Goal: Task Accomplishment & Management: Manage account settings

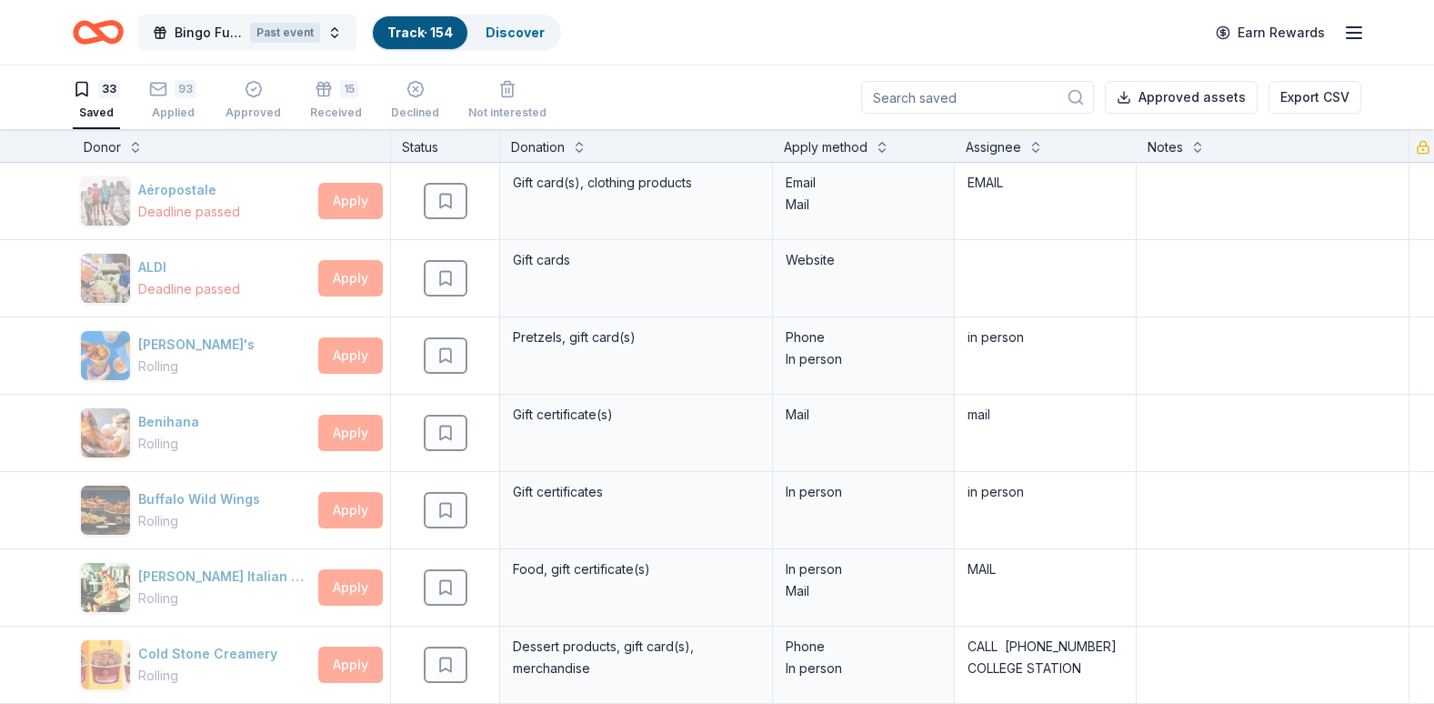
click at [223, 29] on span "Bingo Fundraiser" at bounding box center [209, 33] width 68 height 22
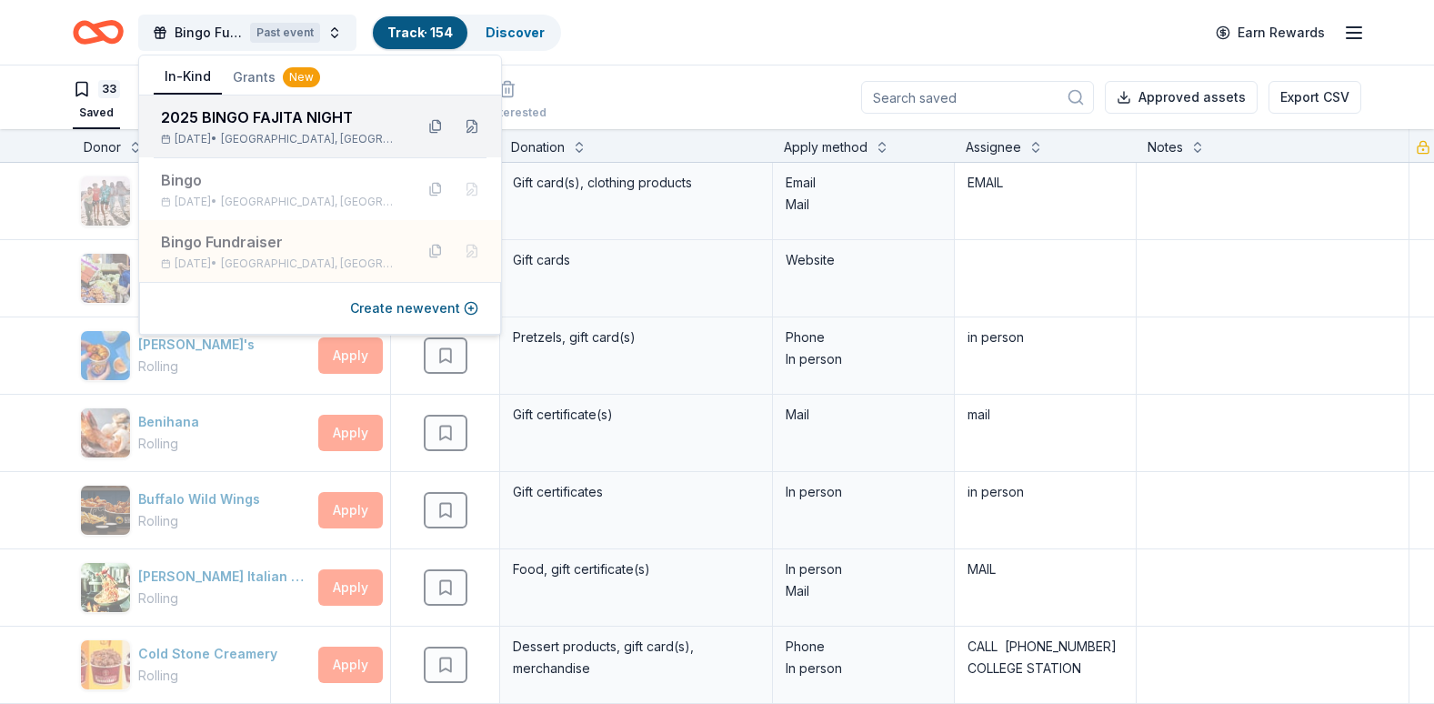
click at [229, 111] on div "2025 BINGO FAJITA NIGHT" at bounding box center [280, 117] width 238 height 22
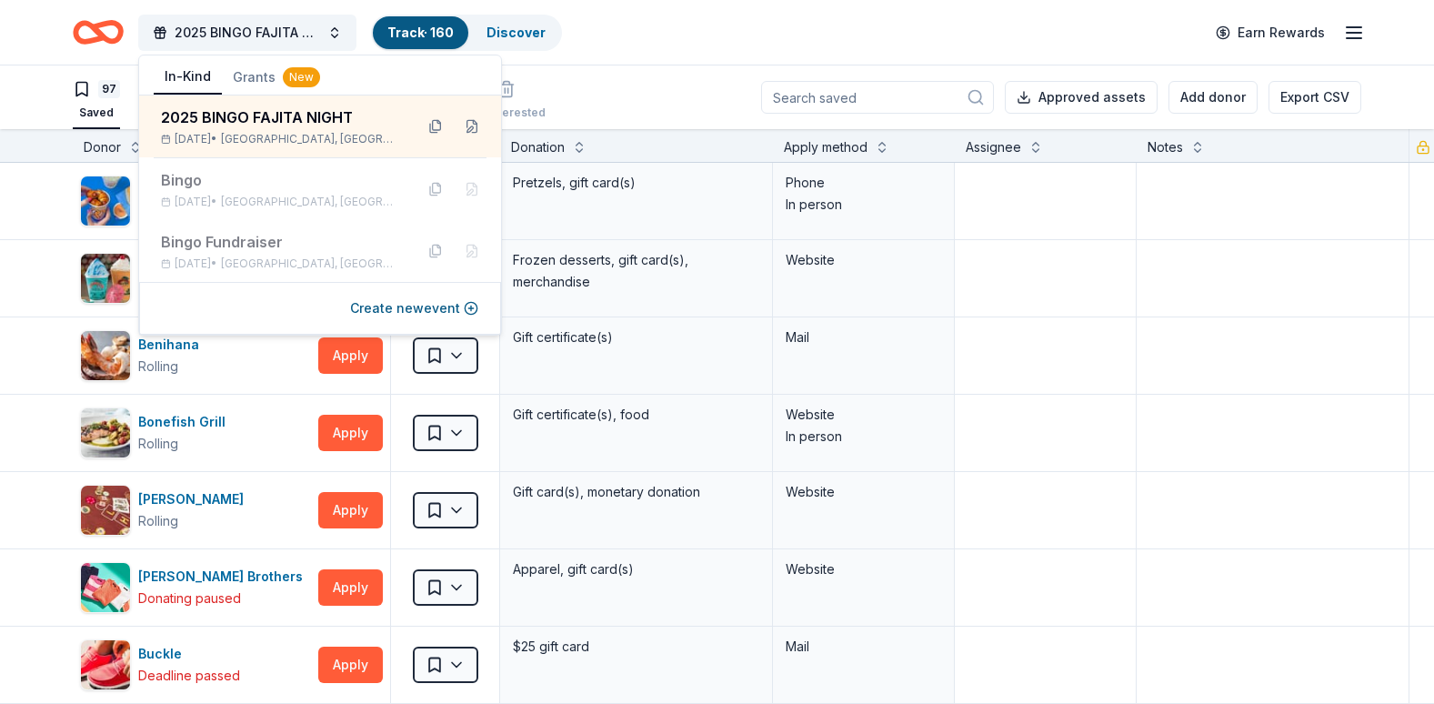
click at [629, 97] on div "97 Saved 52 Applied 9 Approved Received Declined Not interested Approved assets…" at bounding box center [717, 97] width 1288 height 64
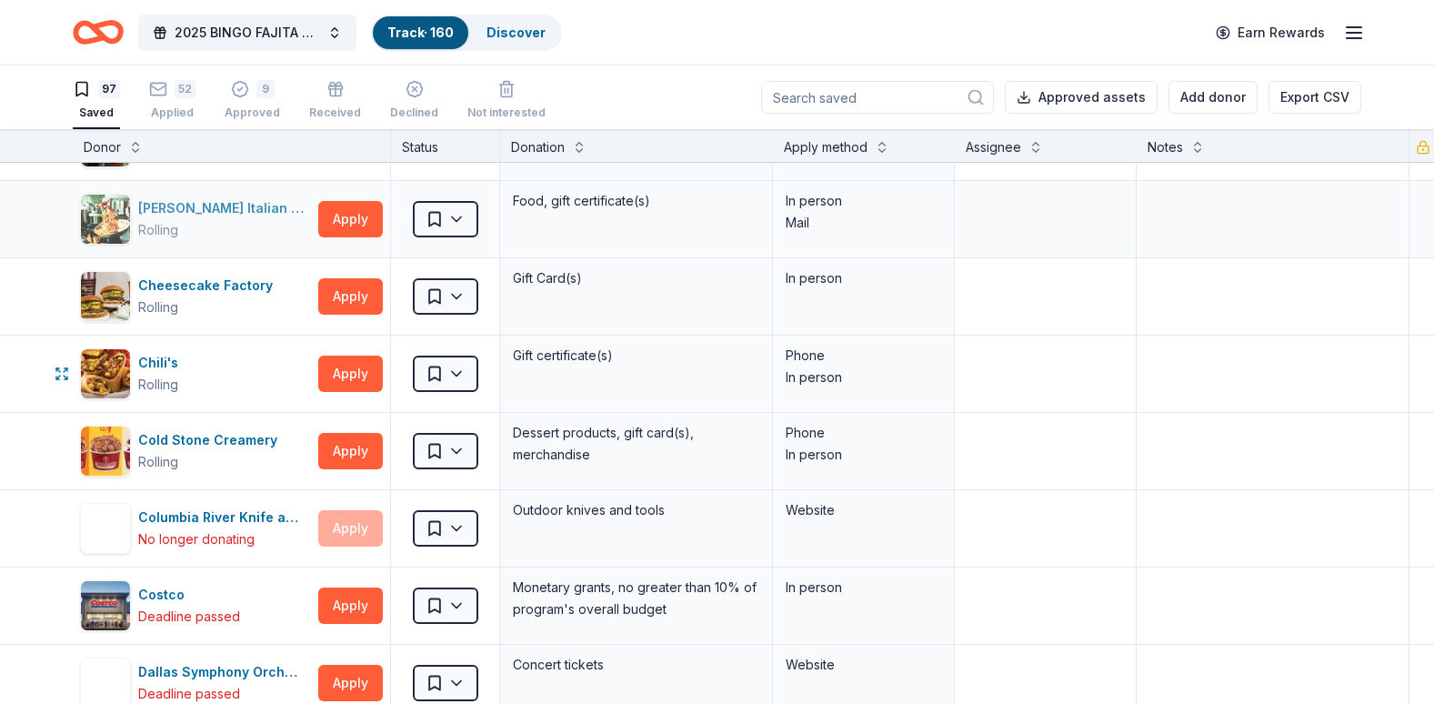
scroll to position [916, 0]
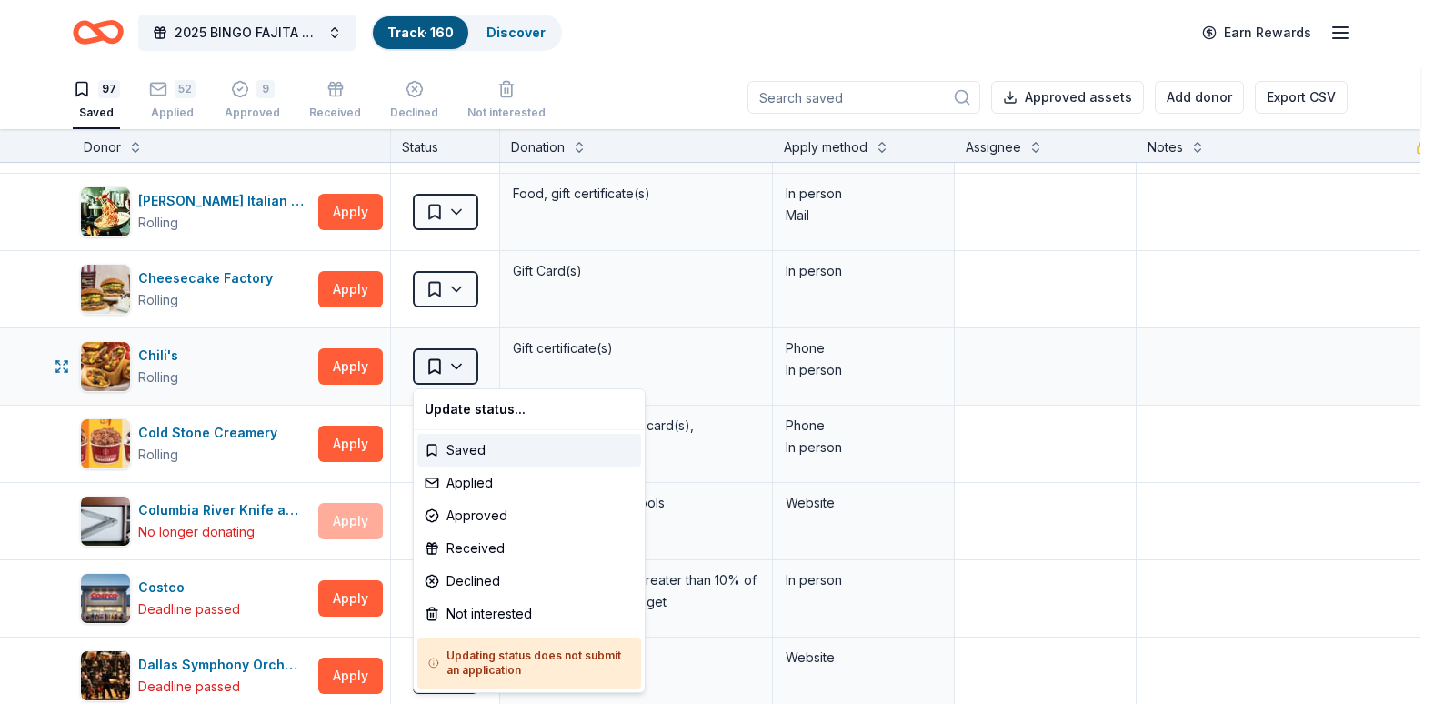
click at [443, 364] on html "2025 BINGO FAJITA NIGHT Track · 160 Discover Earn Rewards 97 Saved 52 Applied 9…" at bounding box center [717, 352] width 1434 height 704
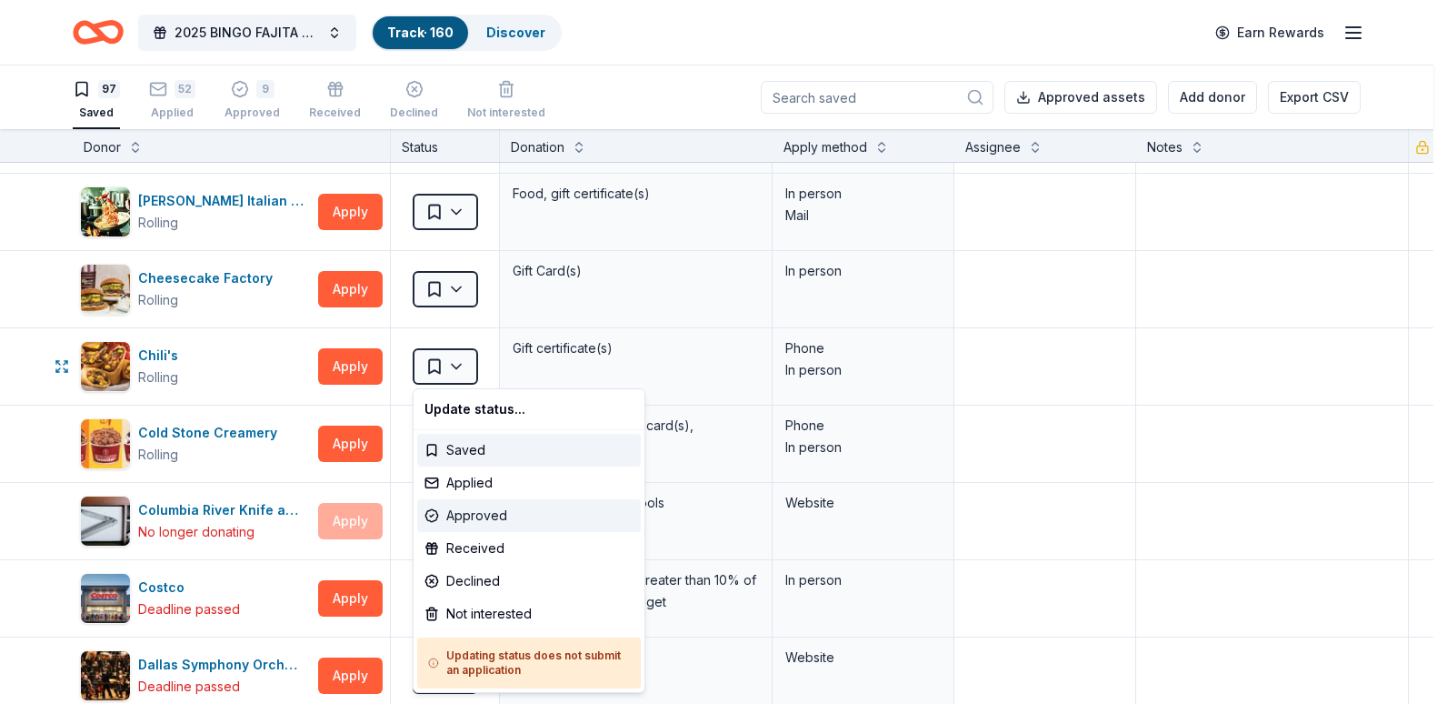
click at [470, 513] on div "Approved" at bounding box center [529, 515] width 224 height 33
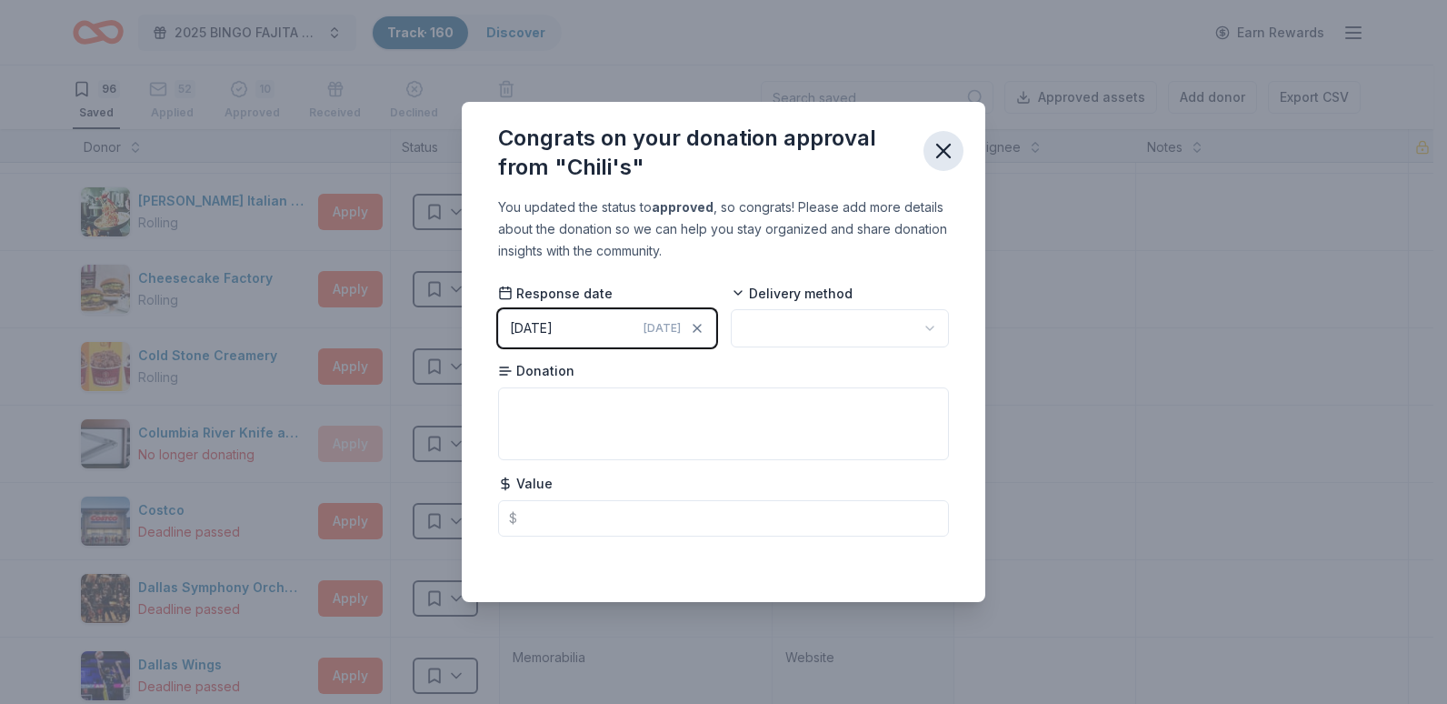
click at [948, 151] on icon "button" at bounding box center [943, 150] width 25 height 25
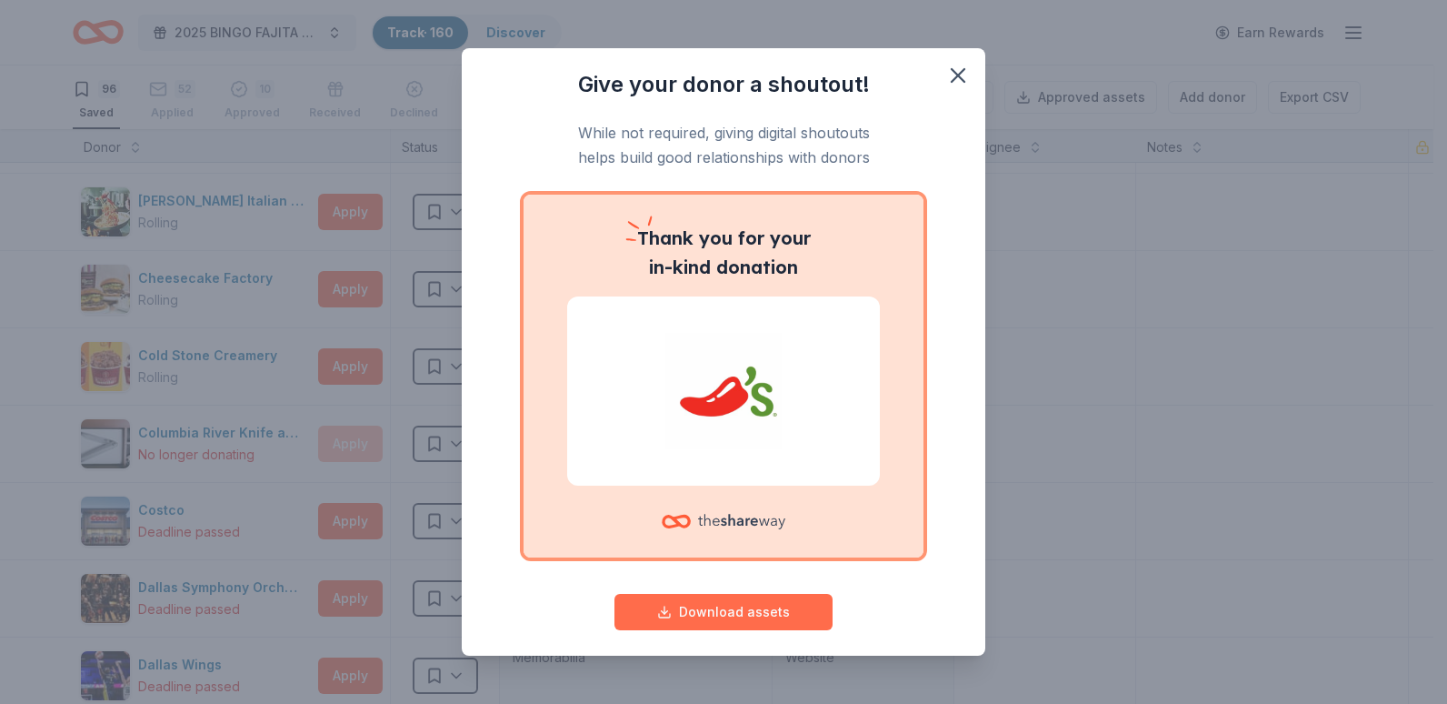
click at [745, 608] on button "Download assets" at bounding box center [724, 612] width 218 height 36
click at [952, 73] on icon "button" at bounding box center [958, 75] width 13 height 13
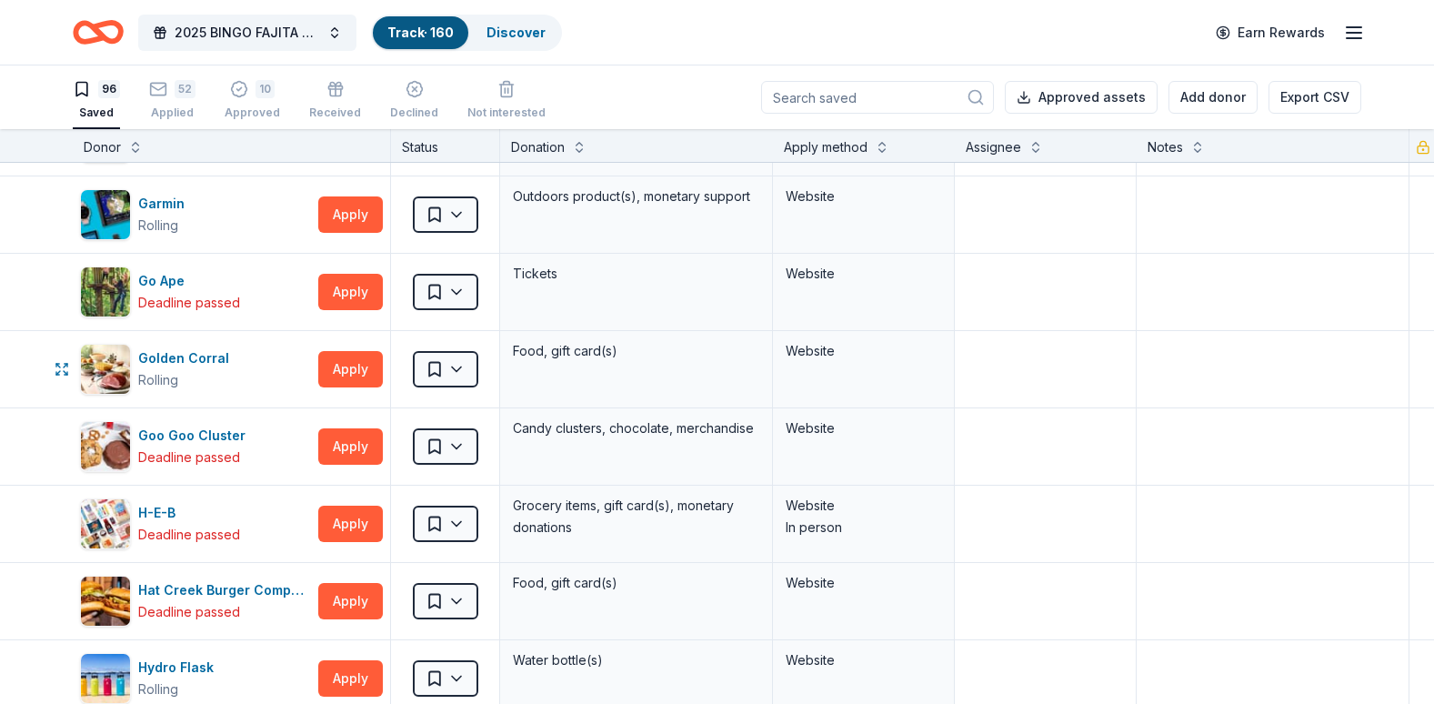
scroll to position [2039, 0]
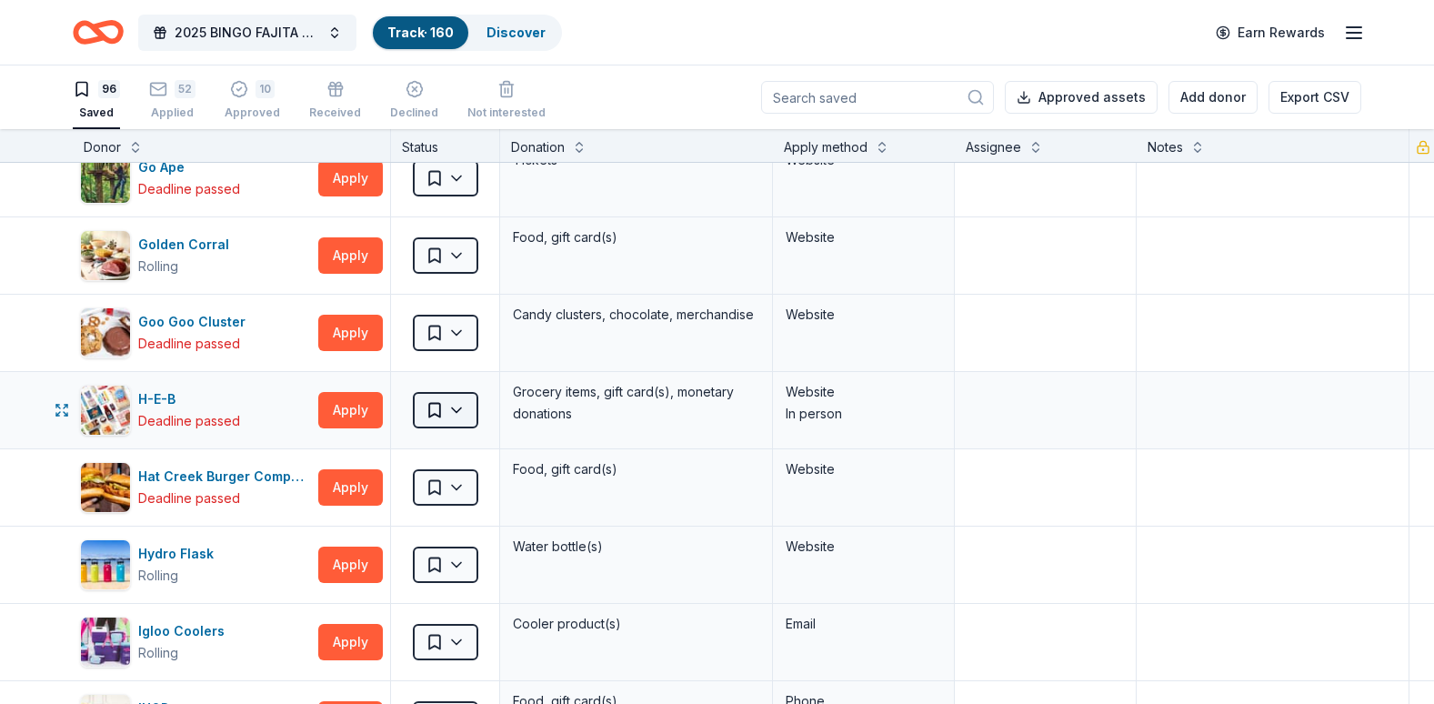
click at [453, 406] on html "2025 BINGO FAJITA NIGHT Track · 160 Discover Earn Rewards 96 Saved 52 Applied 1…" at bounding box center [717, 352] width 1434 height 704
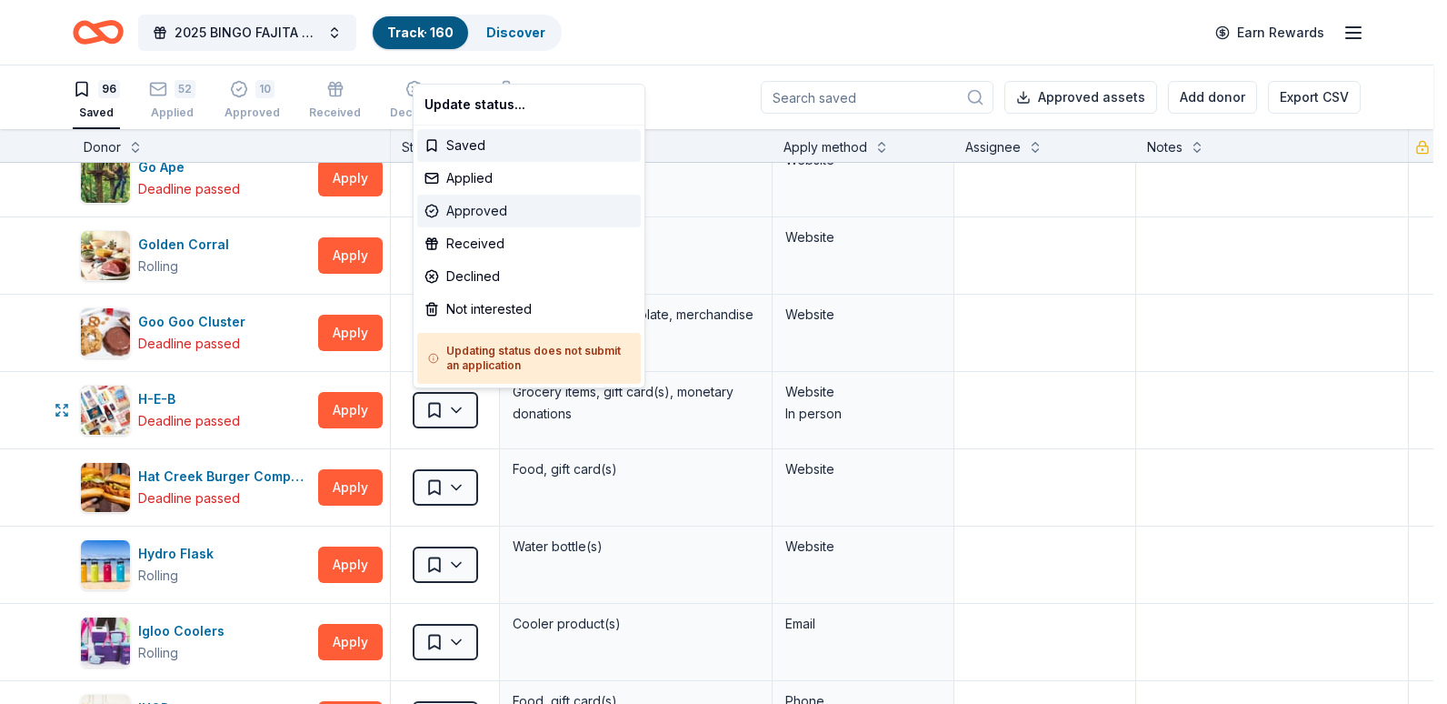
click at [467, 213] on div "Approved" at bounding box center [529, 211] width 224 height 33
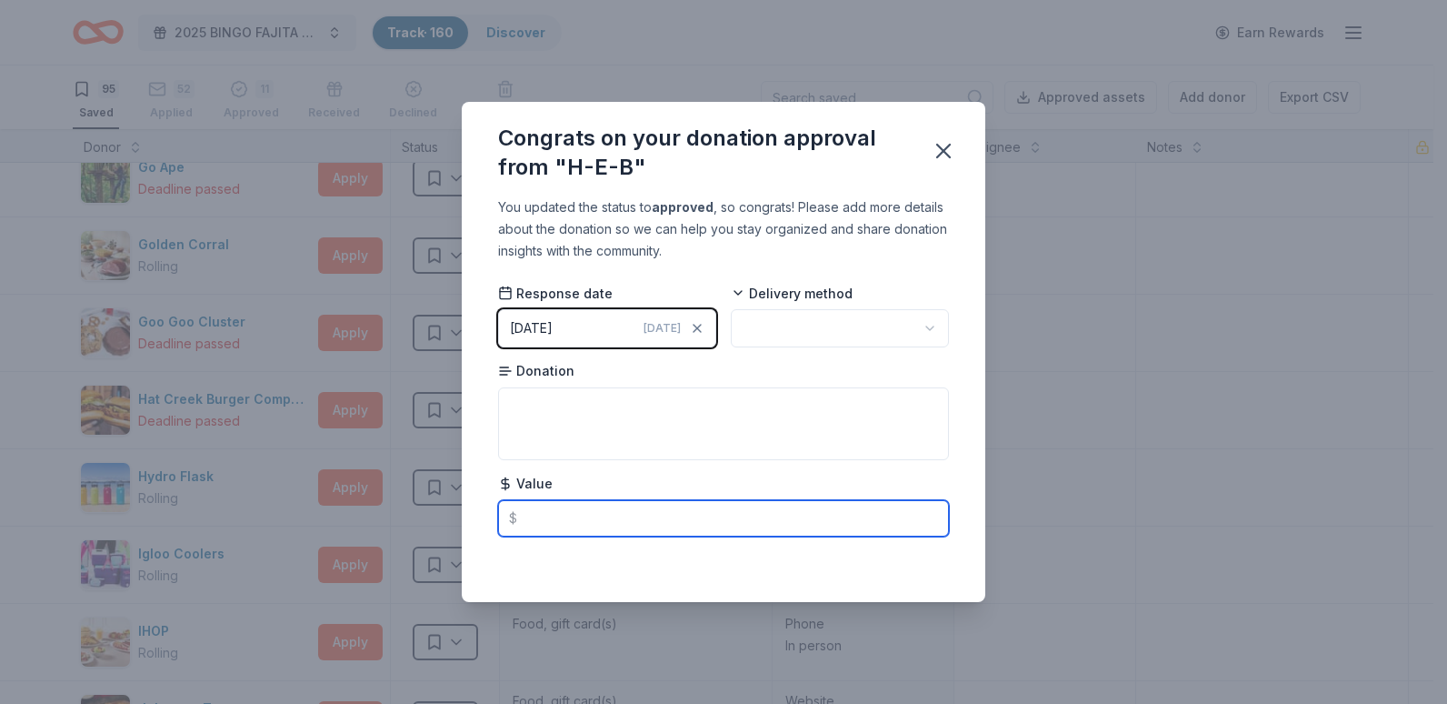
click at [553, 515] on input "text" at bounding box center [723, 518] width 451 height 36
type input "2000.00"
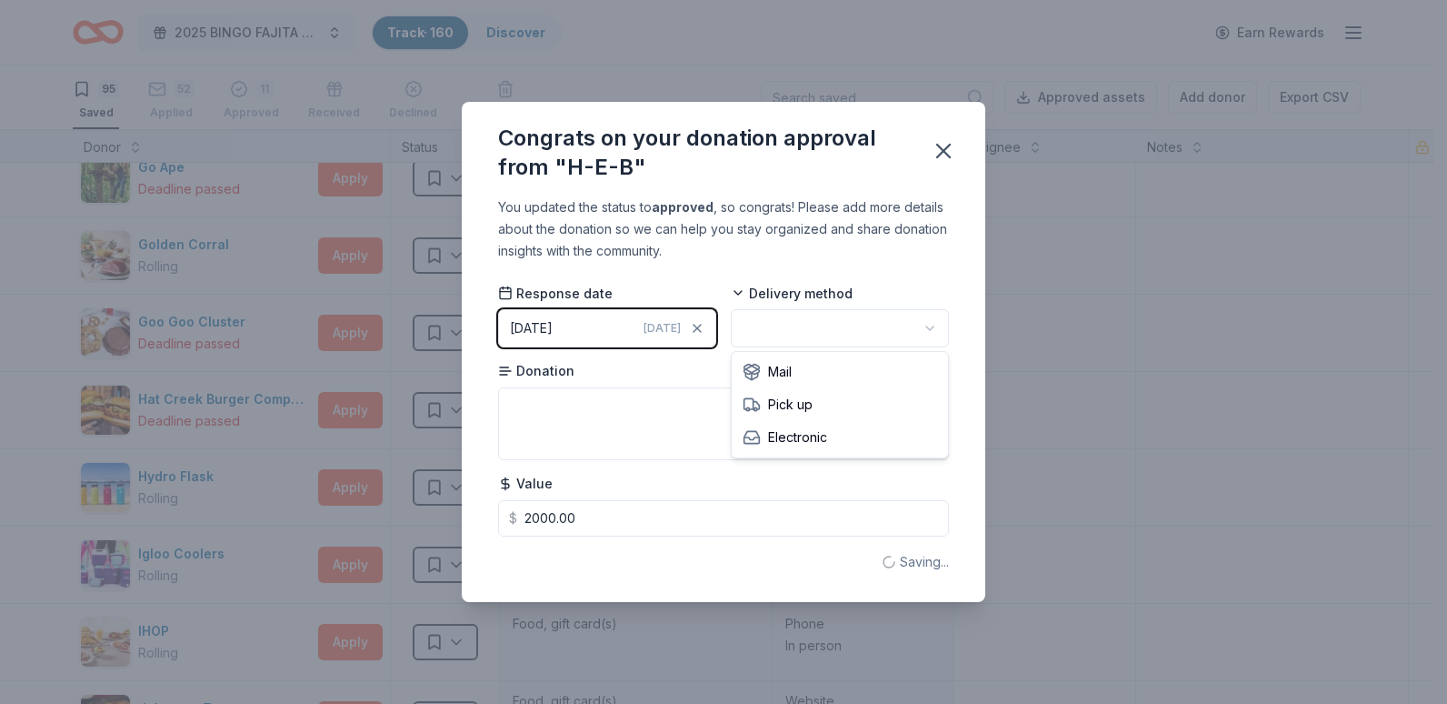
click at [925, 326] on html "2025 BINGO FAJITA NIGHT Track · 160 Discover Earn Rewards 95 Saved 52 Applied 1…" at bounding box center [723, 352] width 1447 height 704
click at [946, 150] on icon "button" at bounding box center [943, 151] width 13 height 13
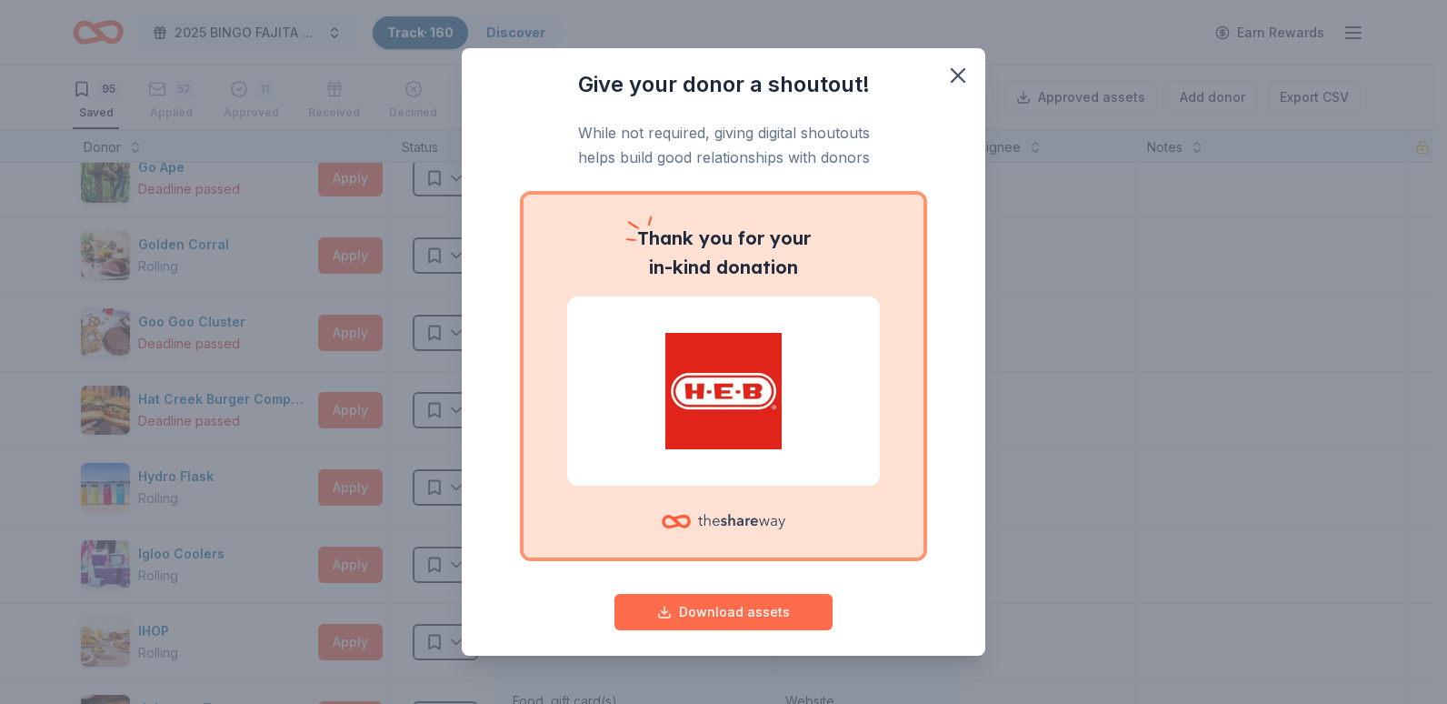
click at [715, 604] on button "Download assets" at bounding box center [724, 612] width 218 height 36
click at [945, 69] on icon "button" at bounding box center [957, 75] width 25 height 25
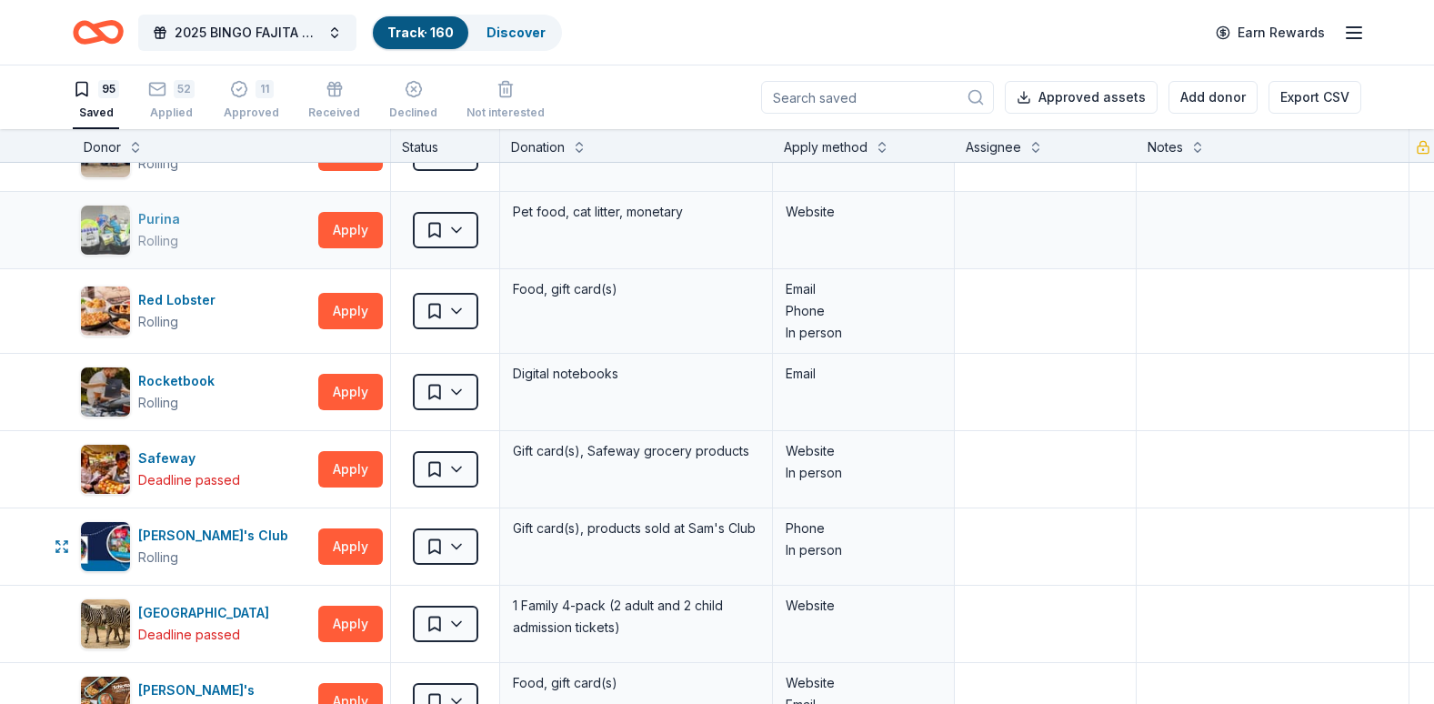
scroll to position [5024, 0]
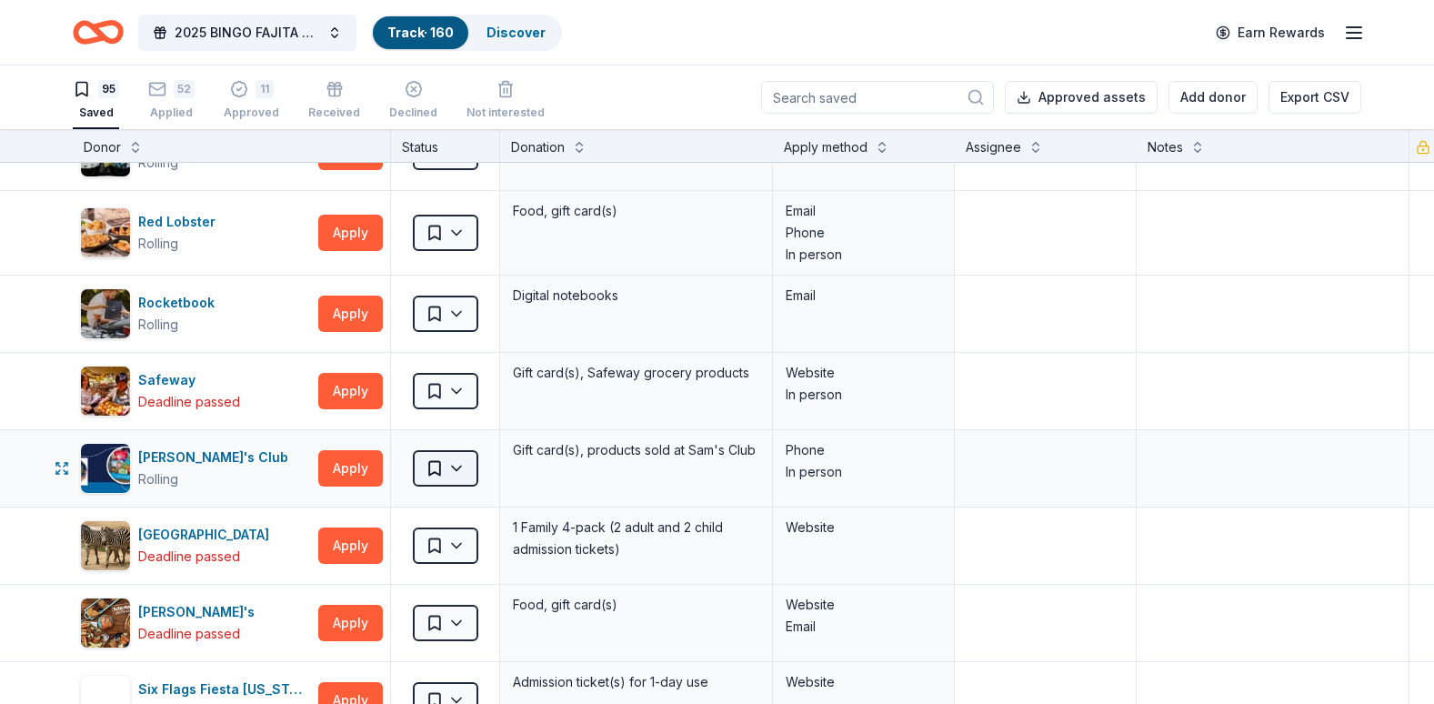
click at [461, 473] on html "2025 BINGO FAJITA NIGHT Track · 160 Discover Earn Rewards 95 Saved 52 Applied 1…" at bounding box center [717, 352] width 1434 height 704
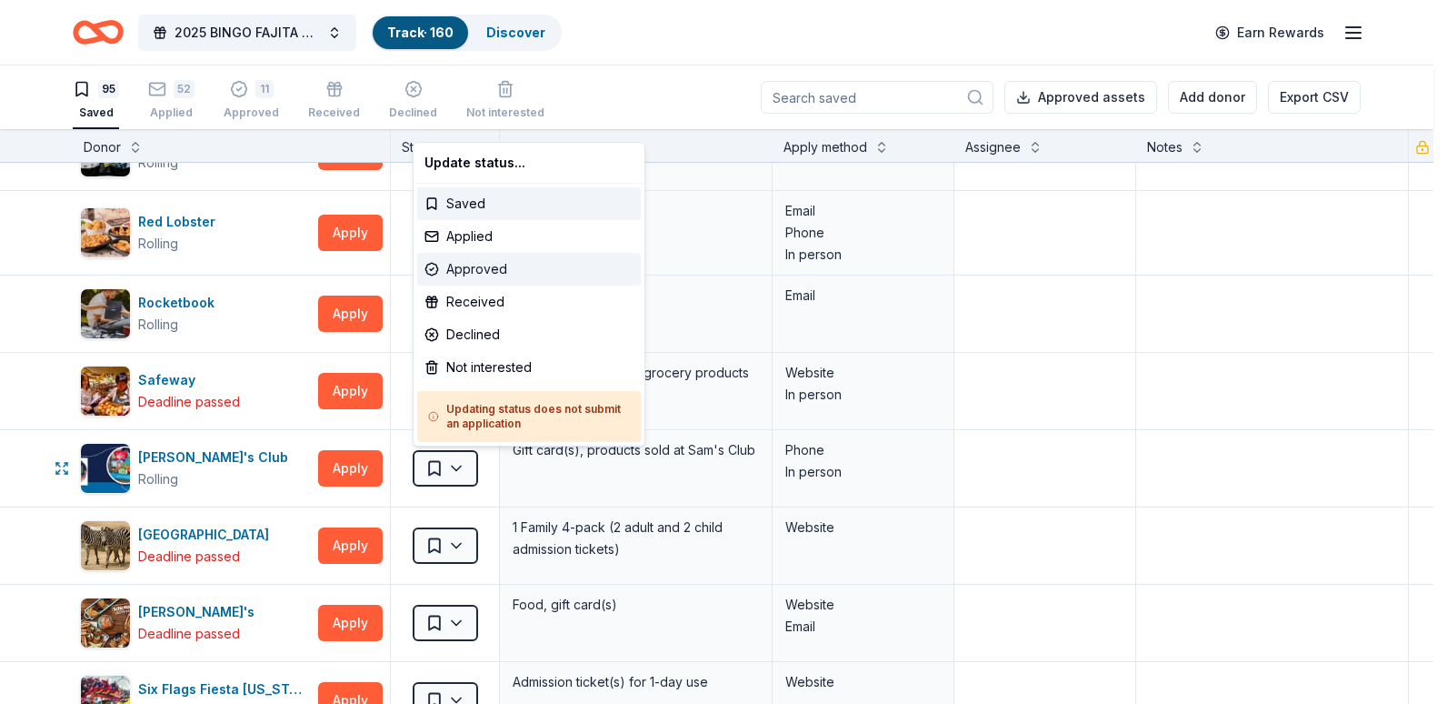
click at [467, 265] on div "Approved" at bounding box center [529, 269] width 224 height 33
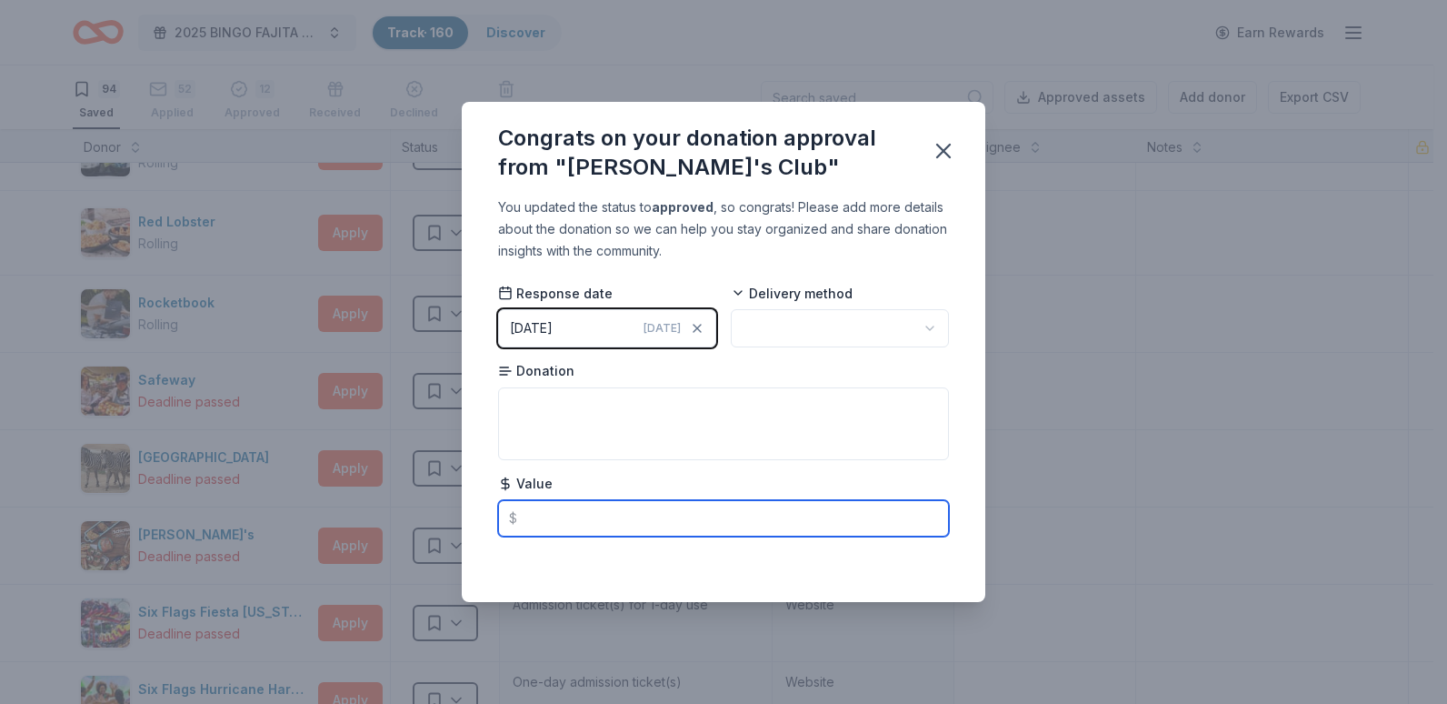
click at [538, 515] on input "text" at bounding box center [723, 518] width 451 height 36
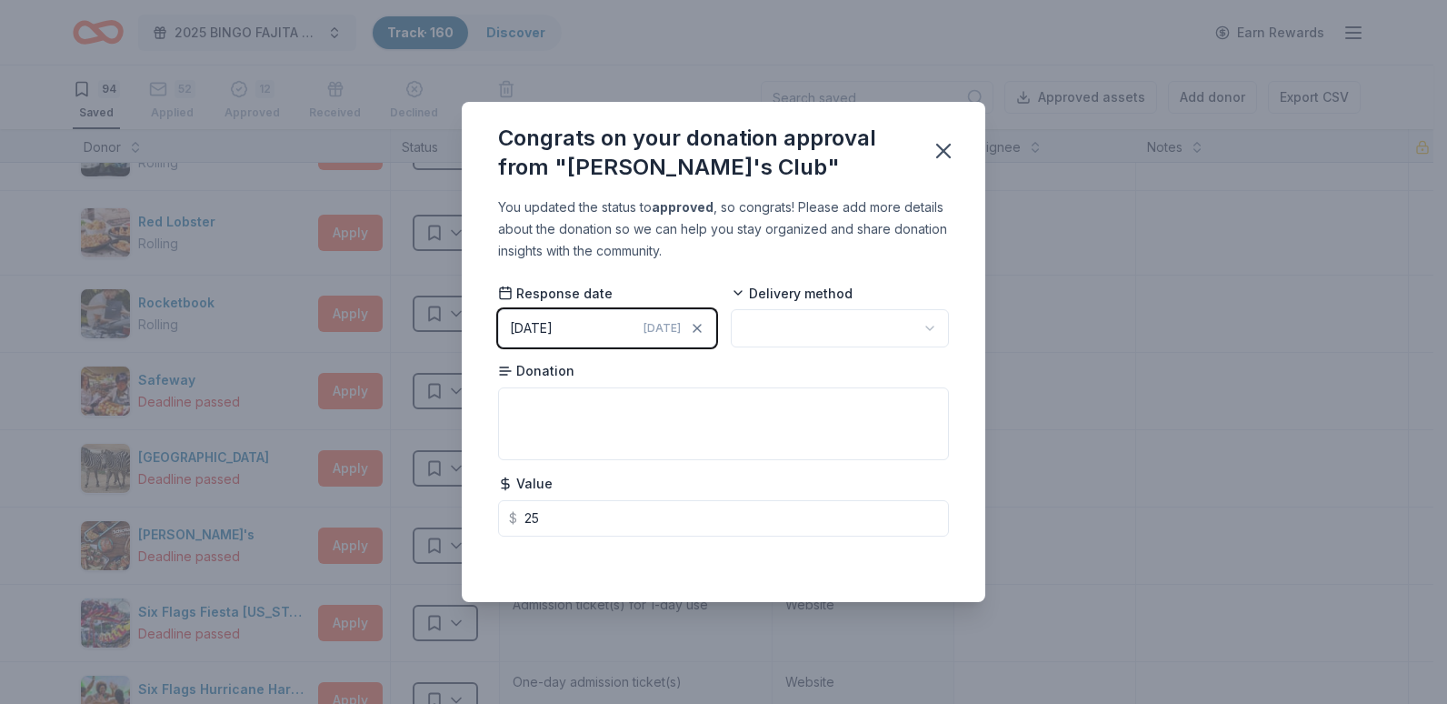
type input "25.00"
click at [926, 327] on html "2025 BINGO FAJITA NIGHT Track · 160 Discover Earn Rewards 94 Saved 52 Applied 1…" at bounding box center [723, 352] width 1447 height 704
click at [942, 145] on icon "button" at bounding box center [943, 150] width 25 height 25
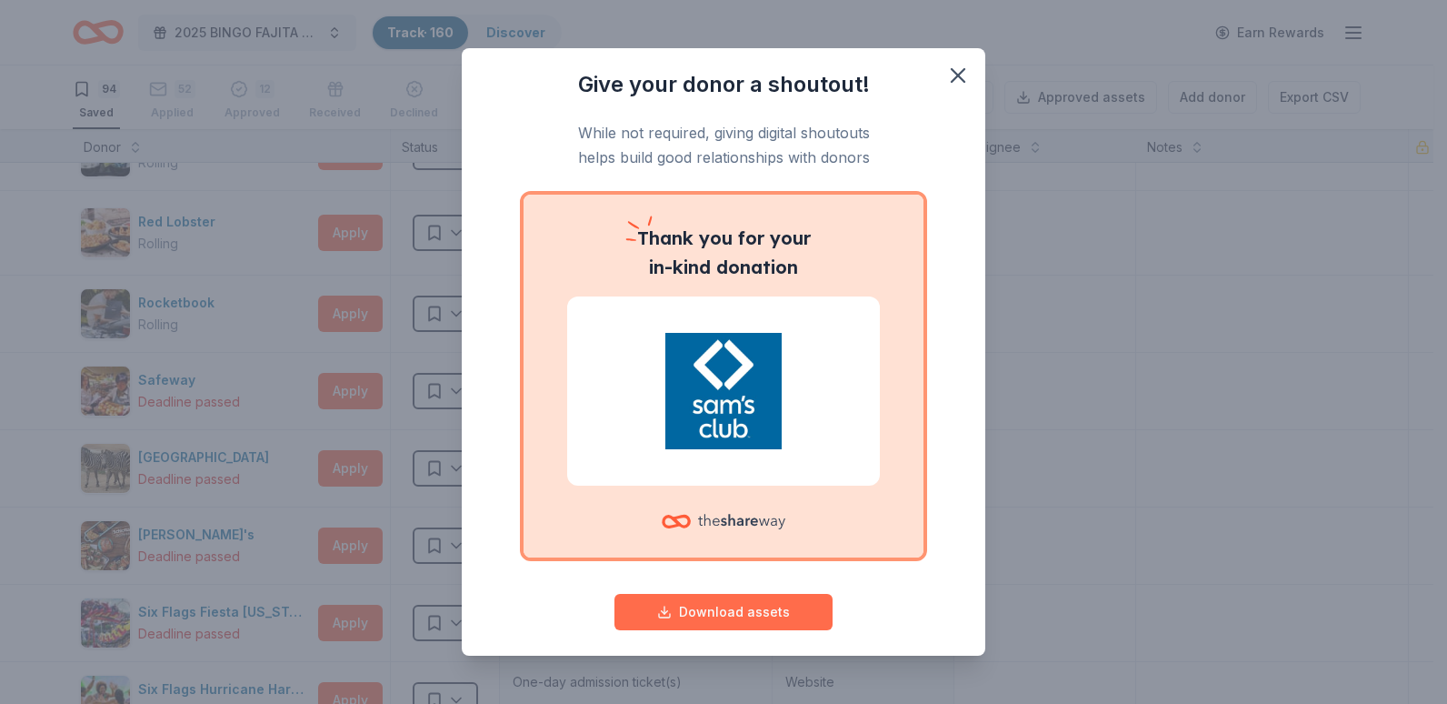
click at [715, 608] on button "Download assets" at bounding box center [724, 612] width 218 height 36
drag, startPoint x: 951, startPoint y: 79, endPoint x: 907, endPoint y: 88, distance: 44.6
click at [951, 79] on icon "button" at bounding box center [957, 75] width 25 height 25
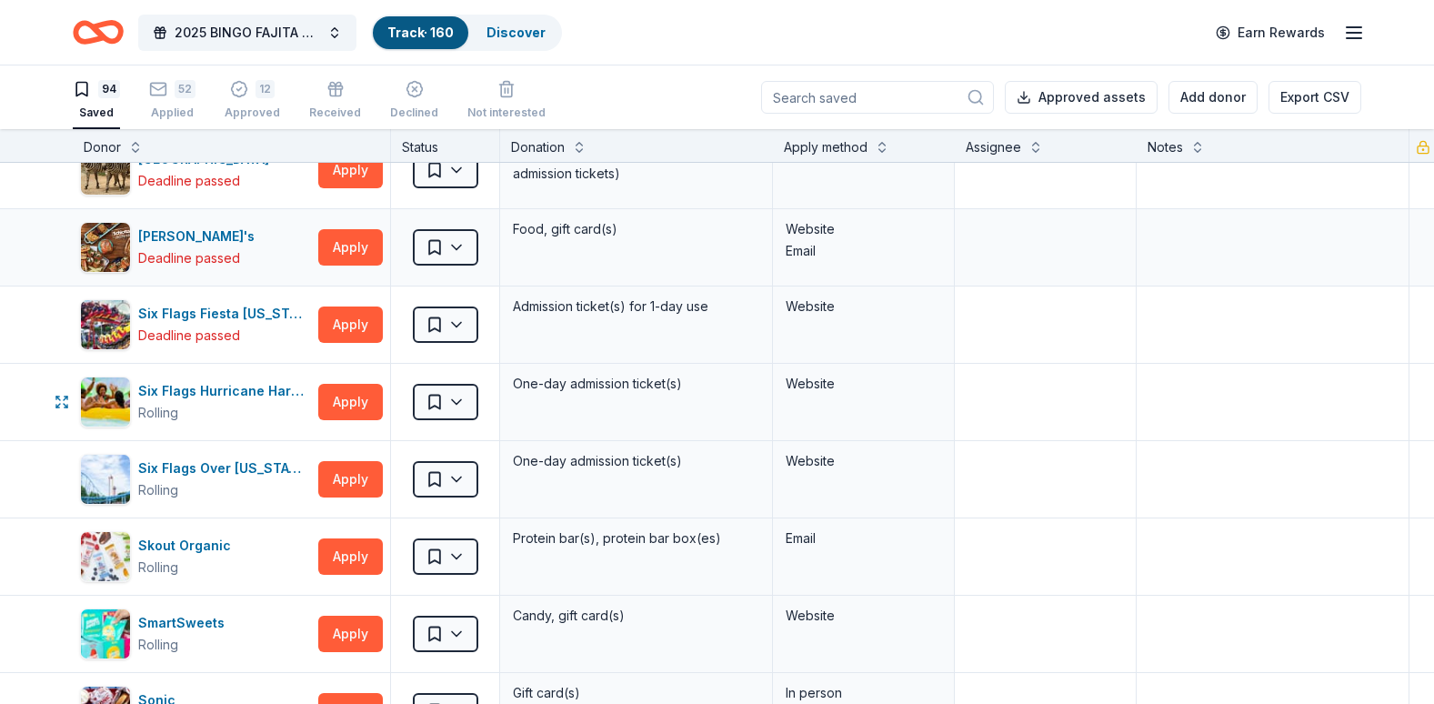
scroll to position [5370, 0]
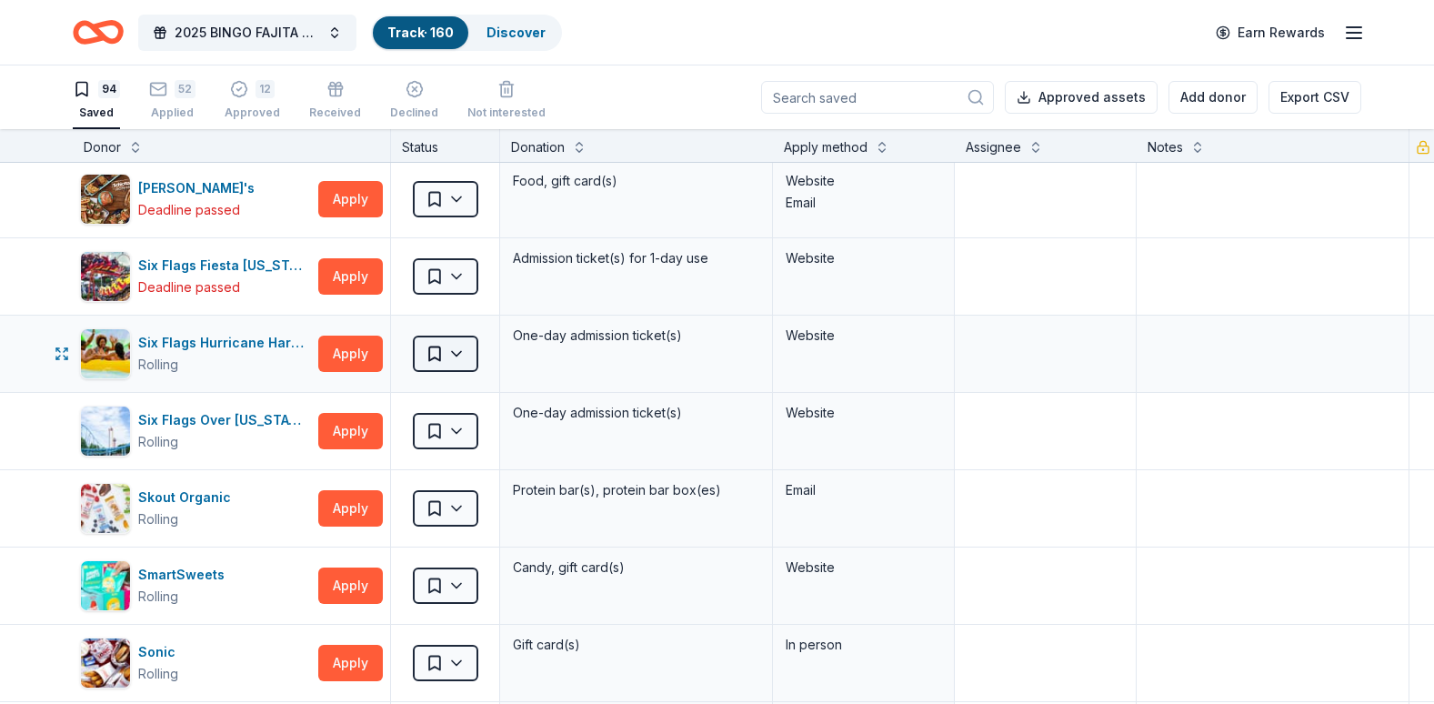
click at [435, 354] on html "2025 BINGO FAJITA NIGHT Track · 160 Discover Earn Rewards 94 Saved 52 Applied 1…" at bounding box center [717, 352] width 1434 height 704
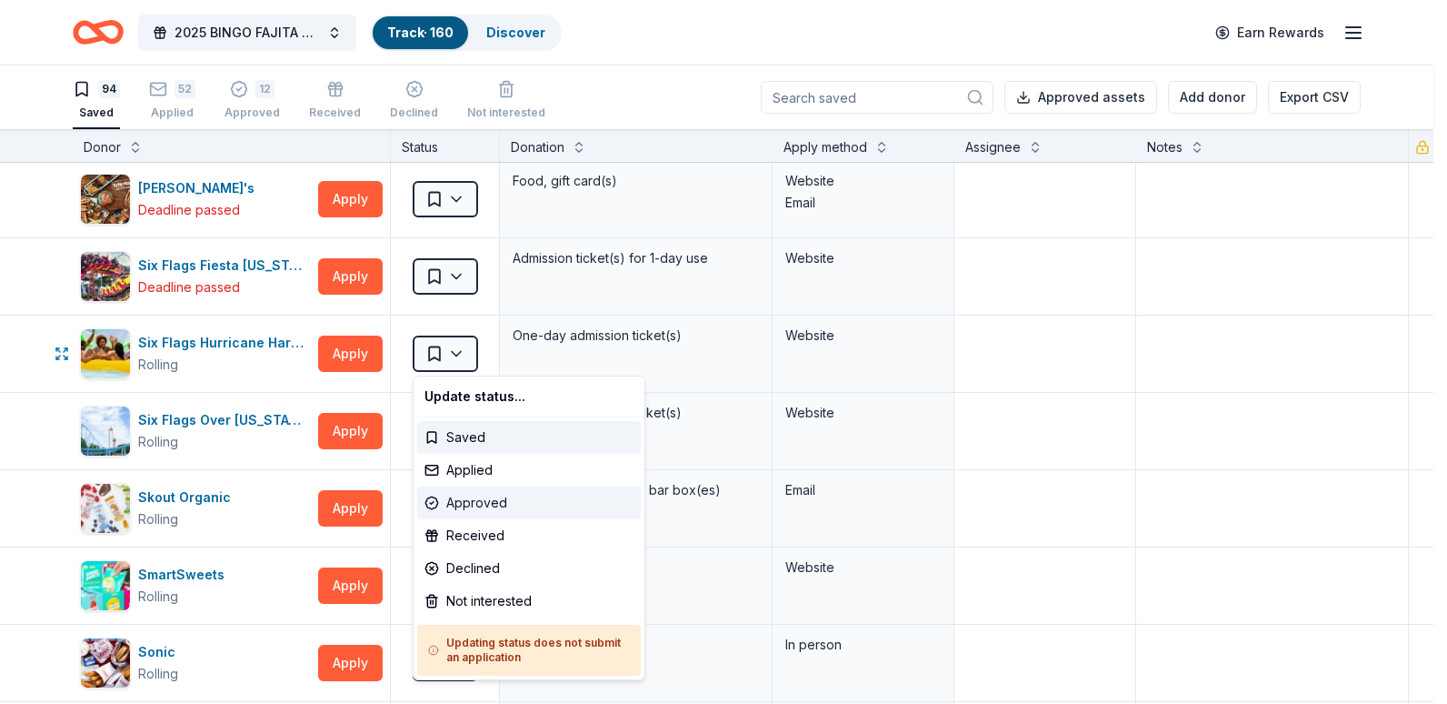
click at [453, 503] on div "Approved" at bounding box center [529, 502] width 224 height 33
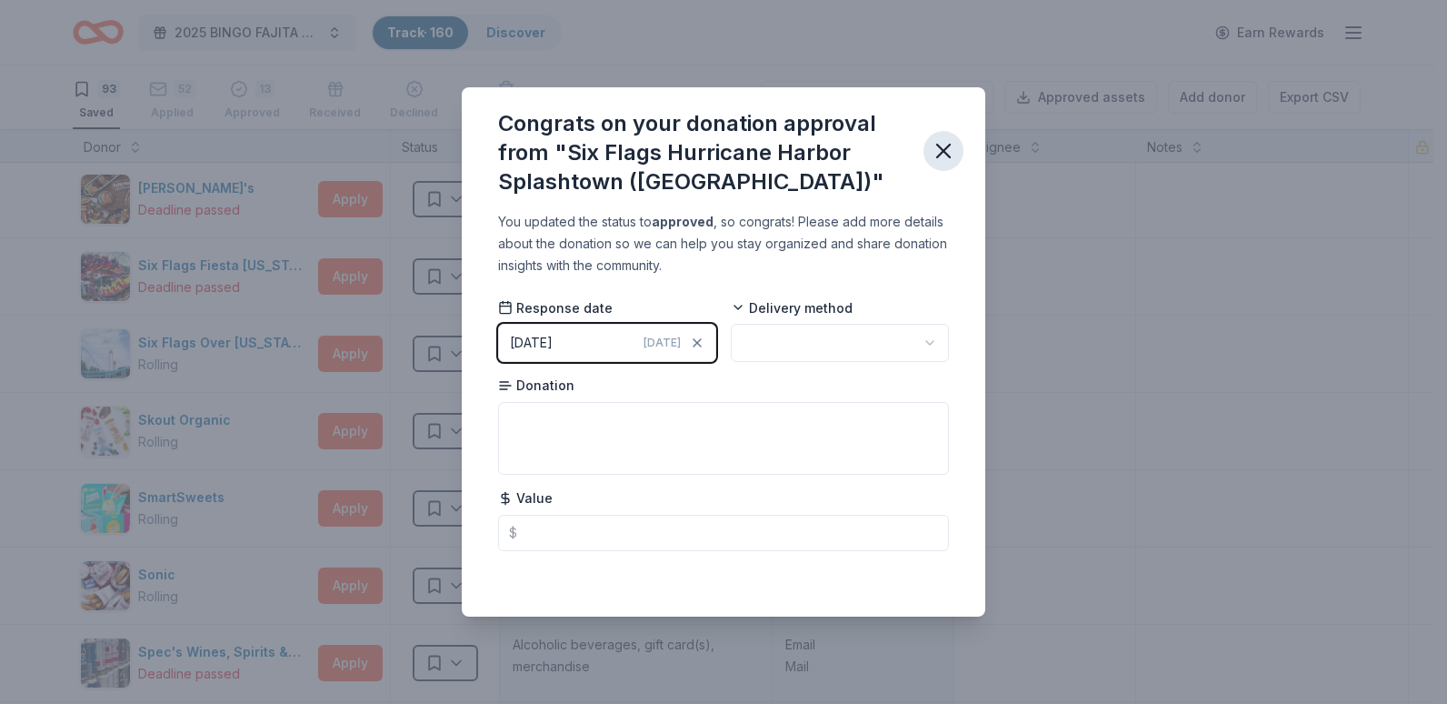
click at [941, 156] on icon "button" at bounding box center [943, 150] width 25 height 25
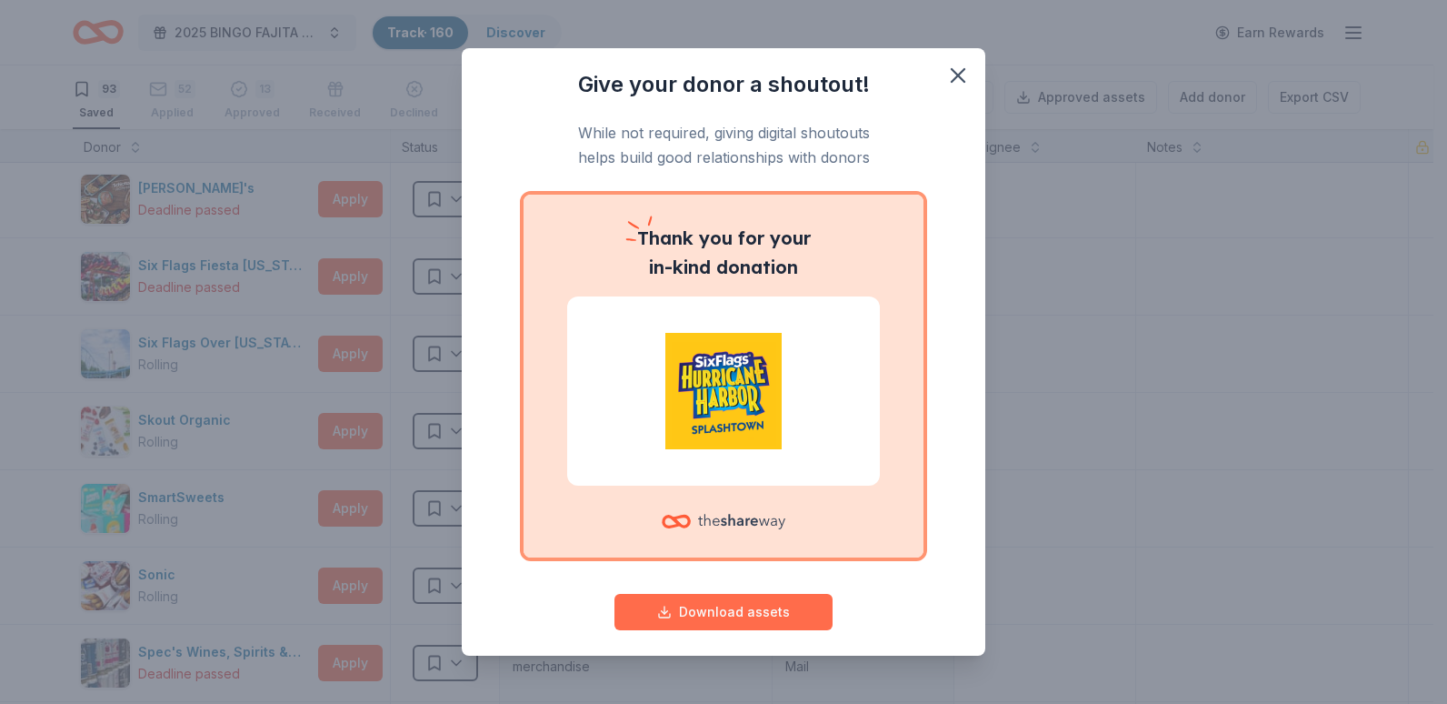
click at [684, 611] on button "Download assets" at bounding box center [724, 612] width 218 height 36
click at [952, 69] on icon "button" at bounding box center [958, 75] width 13 height 13
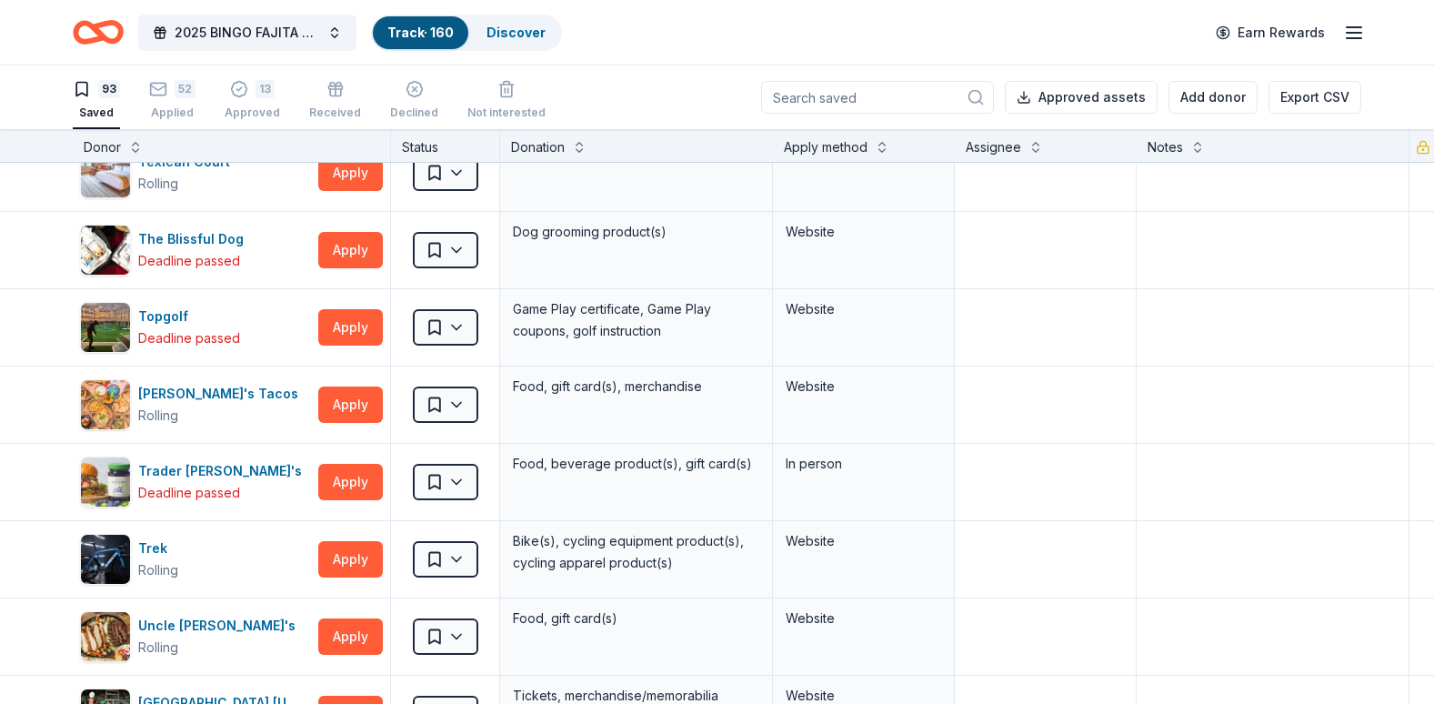
scroll to position [6404, 0]
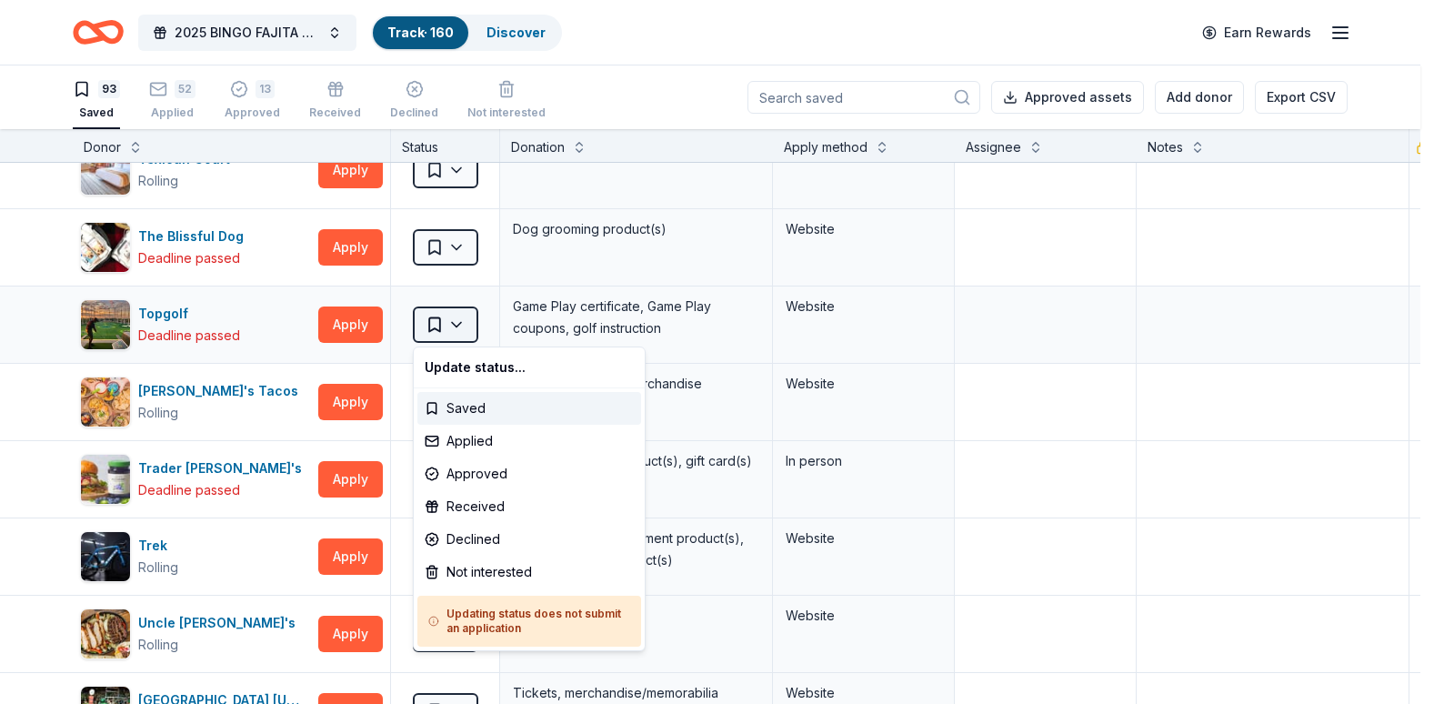
click at [455, 322] on html "2025 BINGO FAJITA NIGHT Track · 160 Discover Earn Rewards 93 Saved 52 Applied 1…" at bounding box center [717, 352] width 1434 height 704
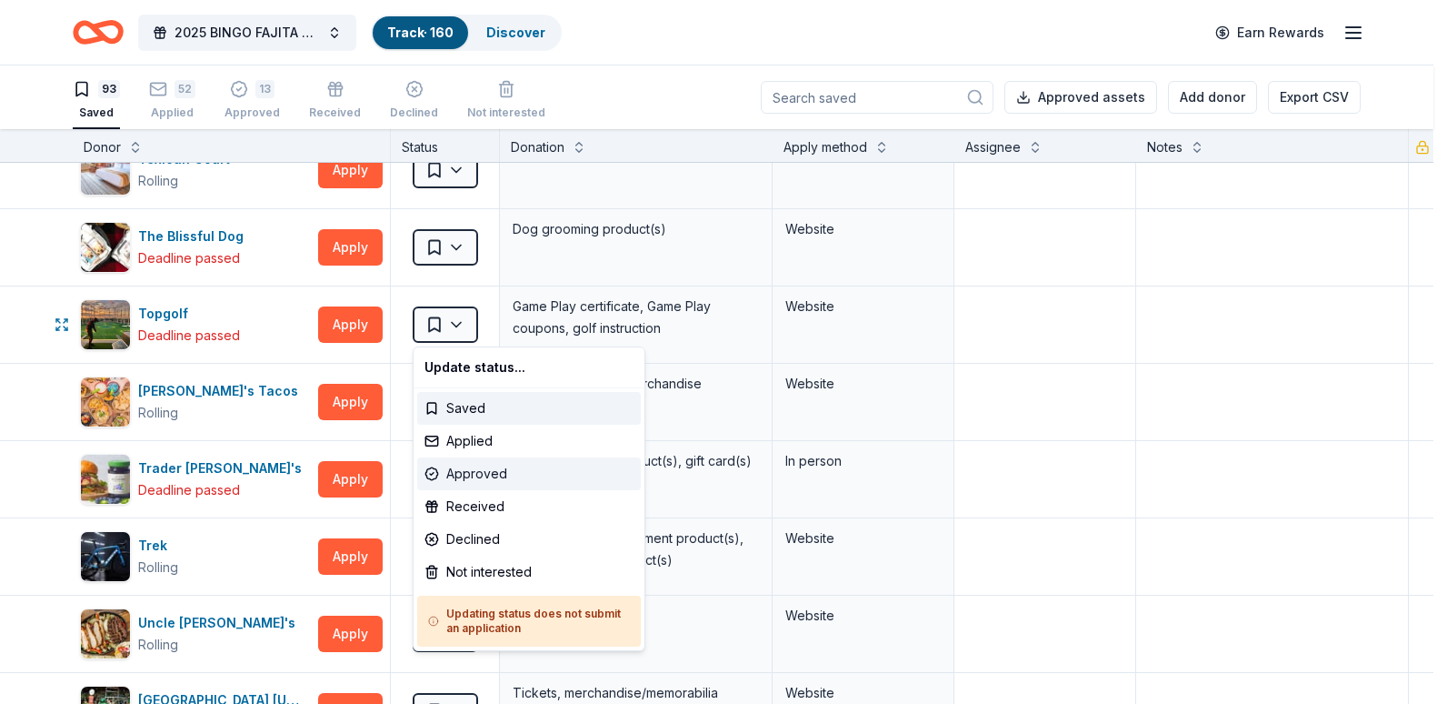
click at [430, 468] on div "Approved" at bounding box center [529, 473] width 224 height 33
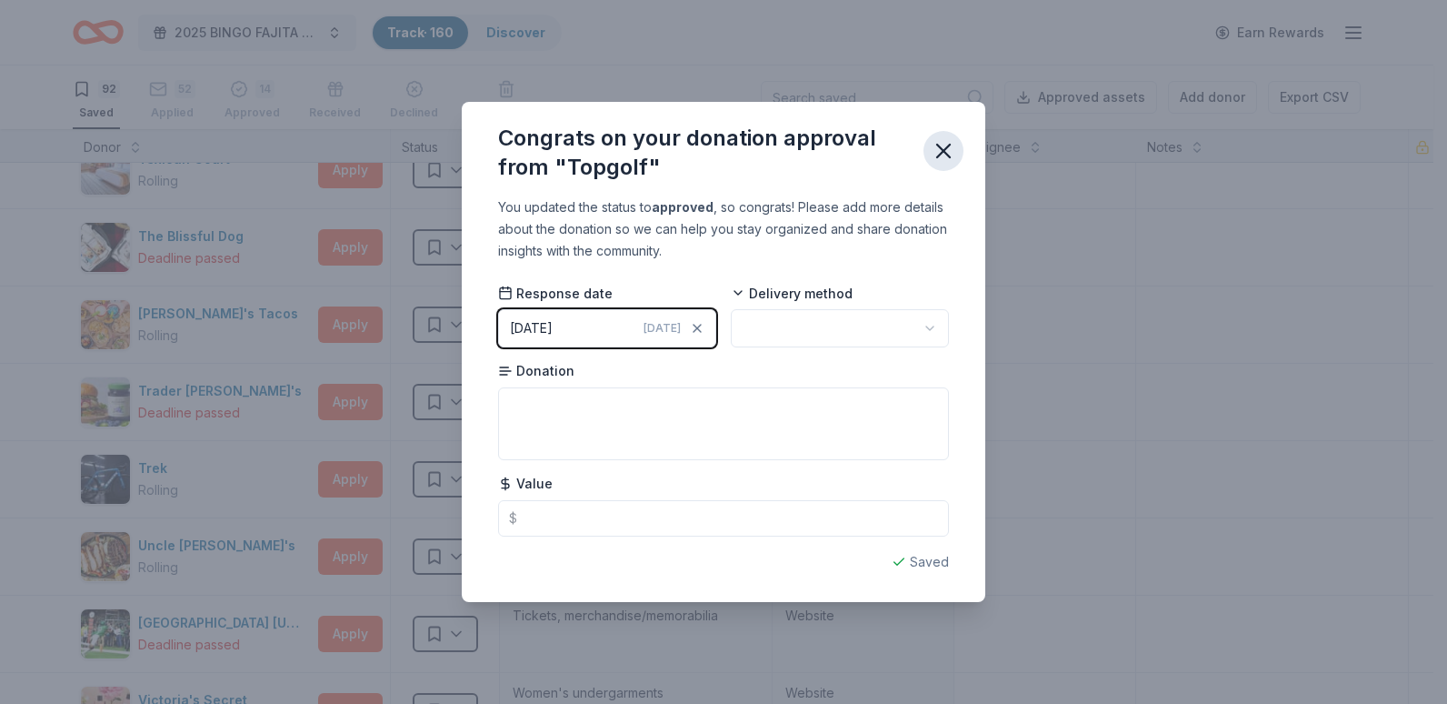
click at [935, 145] on icon "button" at bounding box center [943, 150] width 25 height 25
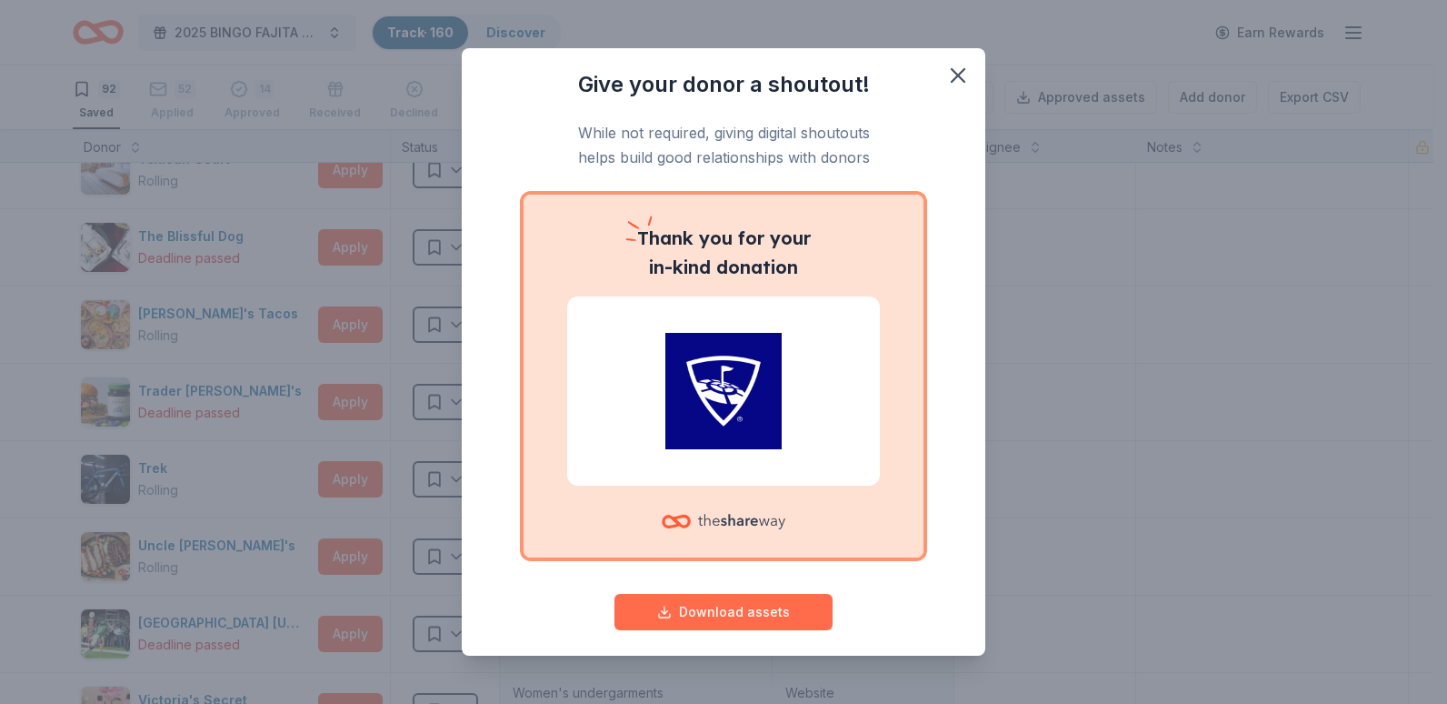
click at [692, 604] on button "Download assets" at bounding box center [724, 612] width 218 height 36
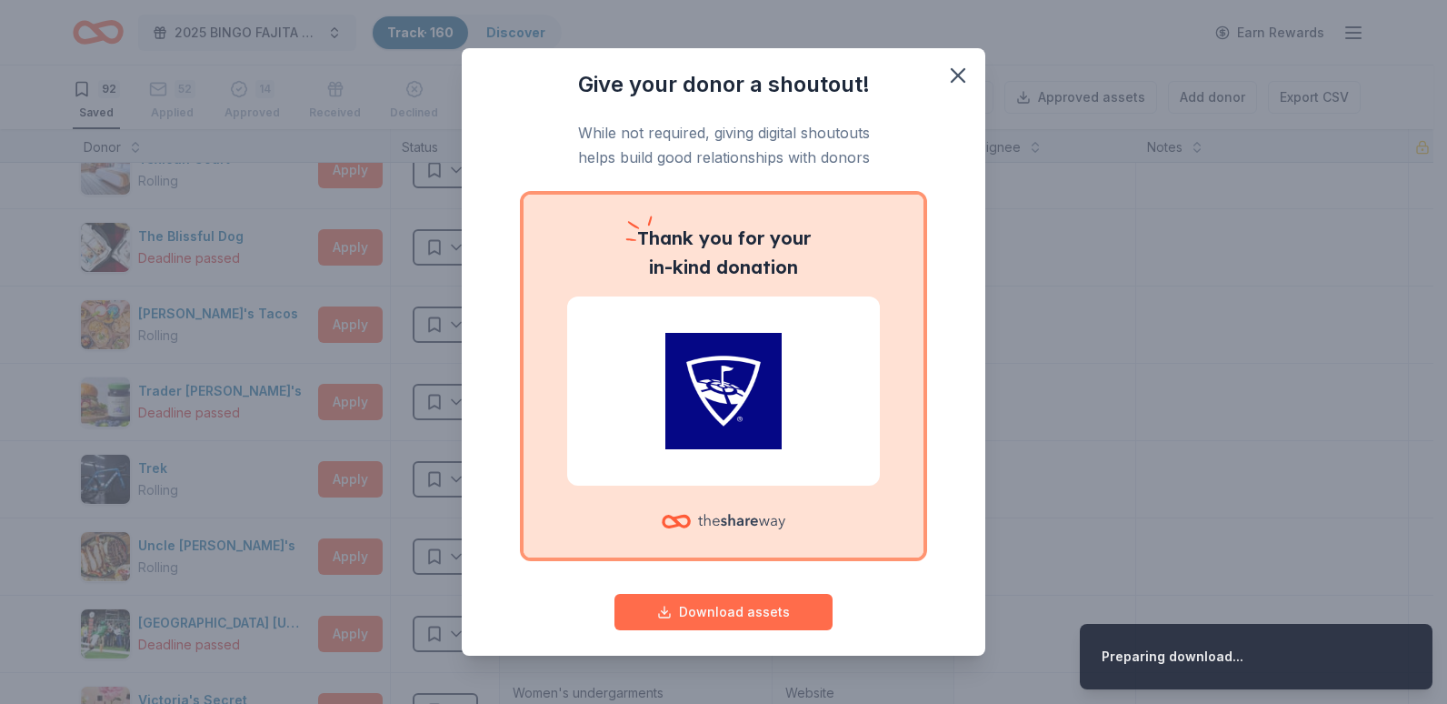
click at [748, 606] on button "Download assets" at bounding box center [724, 612] width 218 height 36
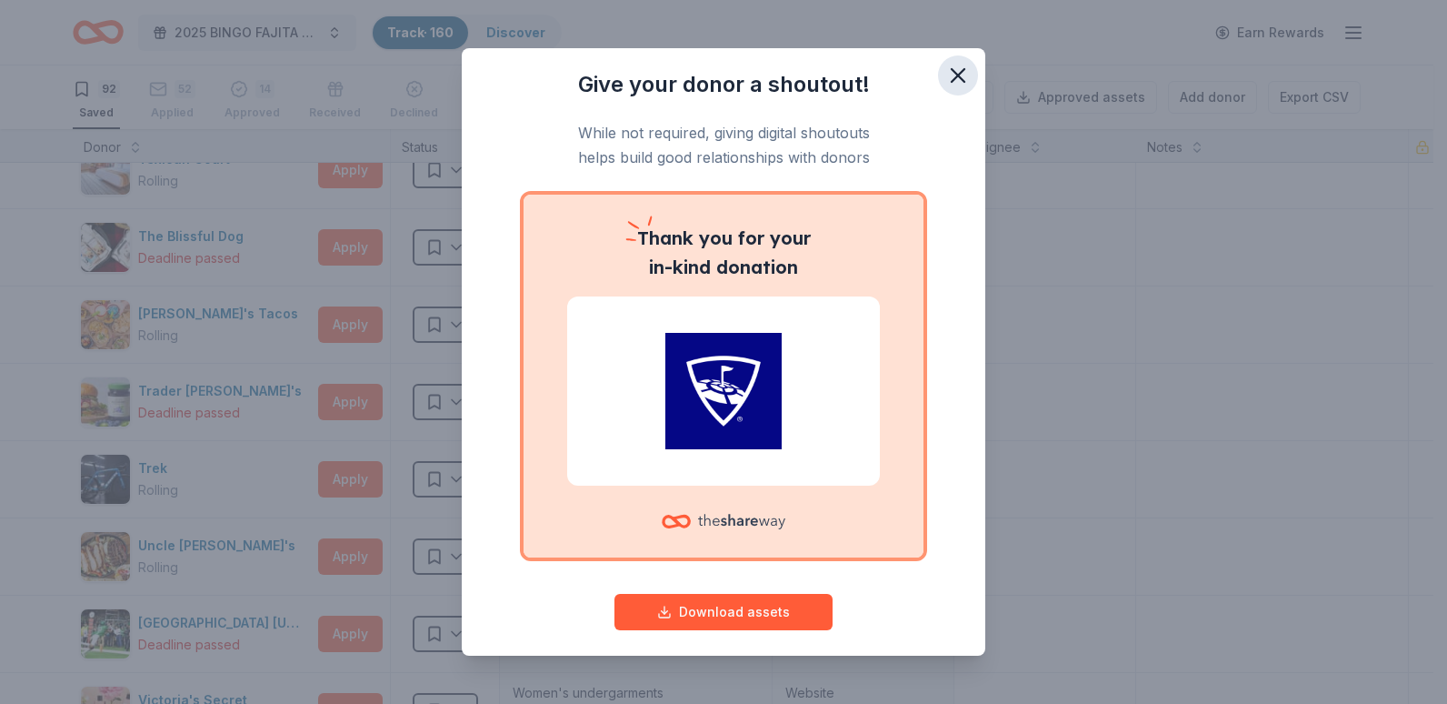
click at [945, 75] on icon "button" at bounding box center [957, 75] width 25 height 25
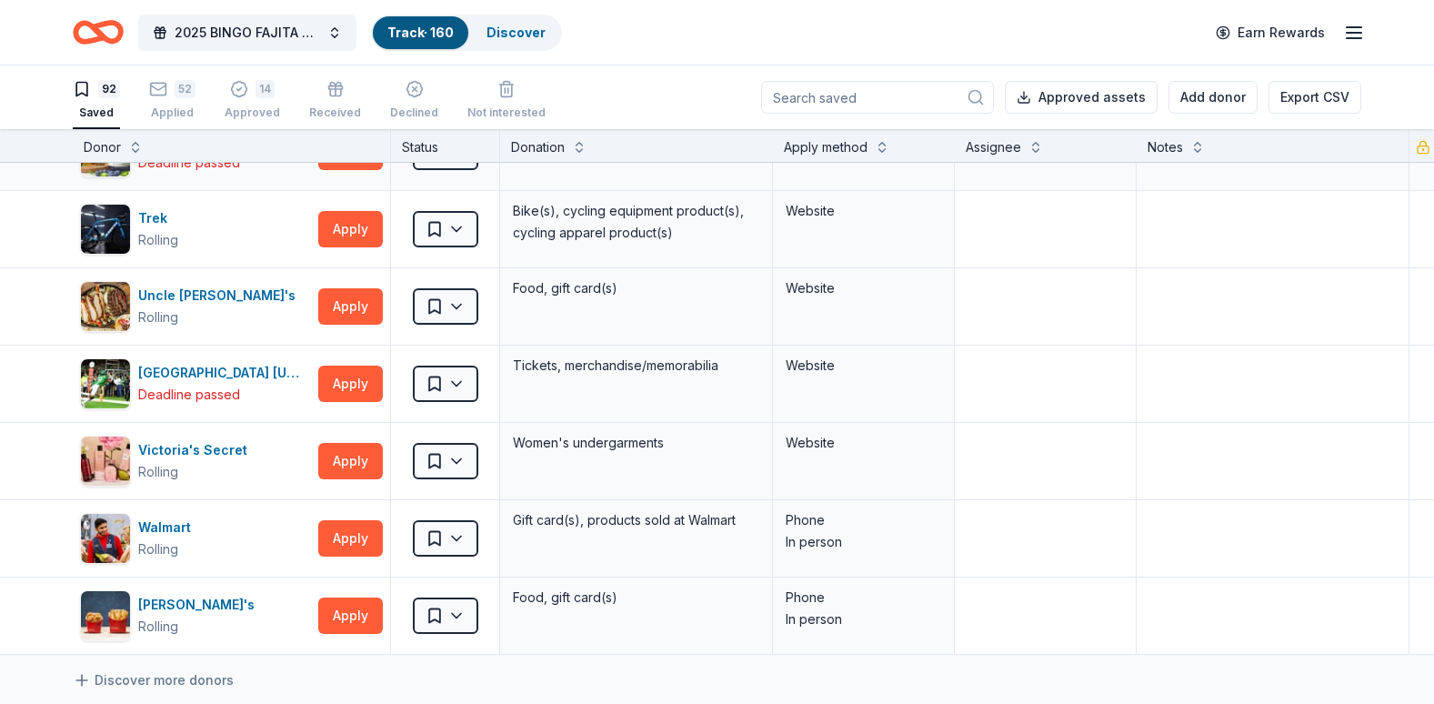
scroll to position [6716, 0]
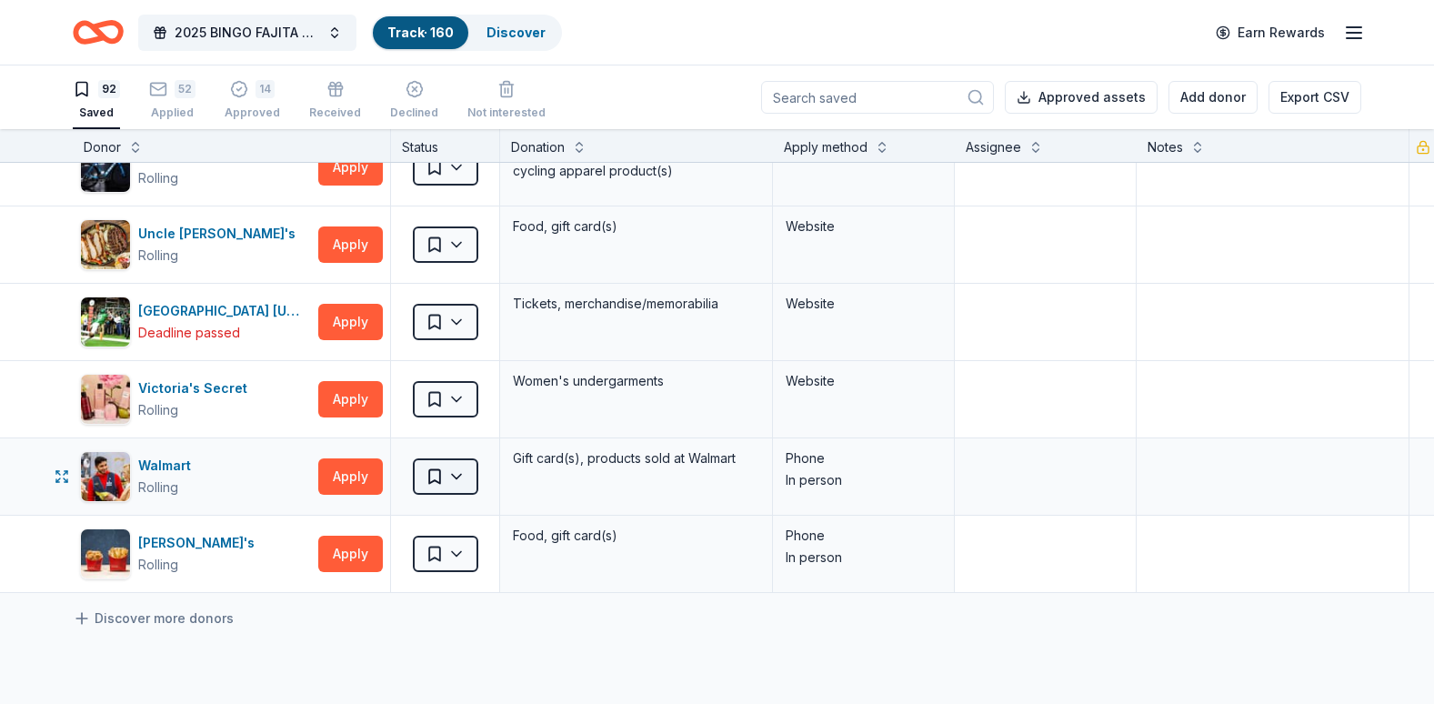
click at [448, 471] on html "2025 BINGO FAJITA NIGHT Track · 160 Discover Earn Rewards 92 Saved 52 Applied 1…" at bounding box center [717, 352] width 1434 height 704
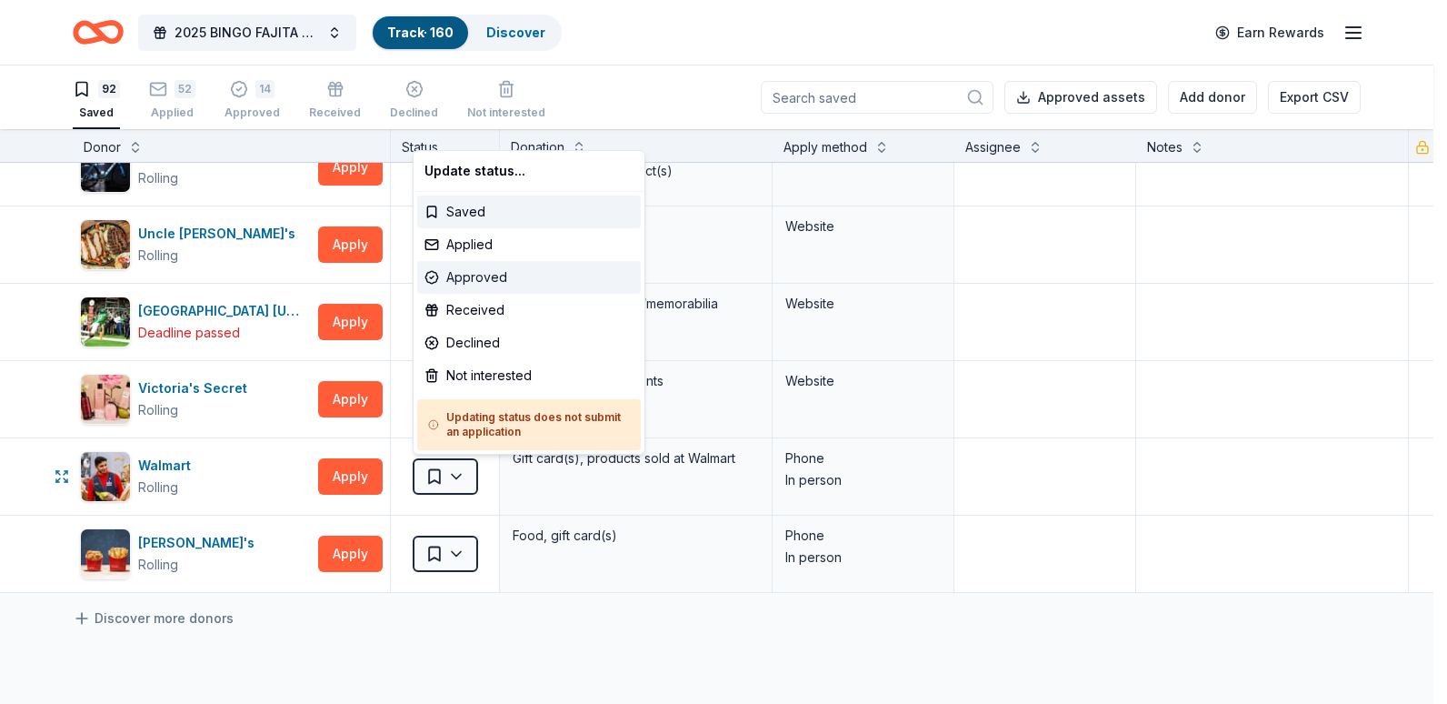
click at [474, 278] on div "Approved" at bounding box center [529, 277] width 224 height 33
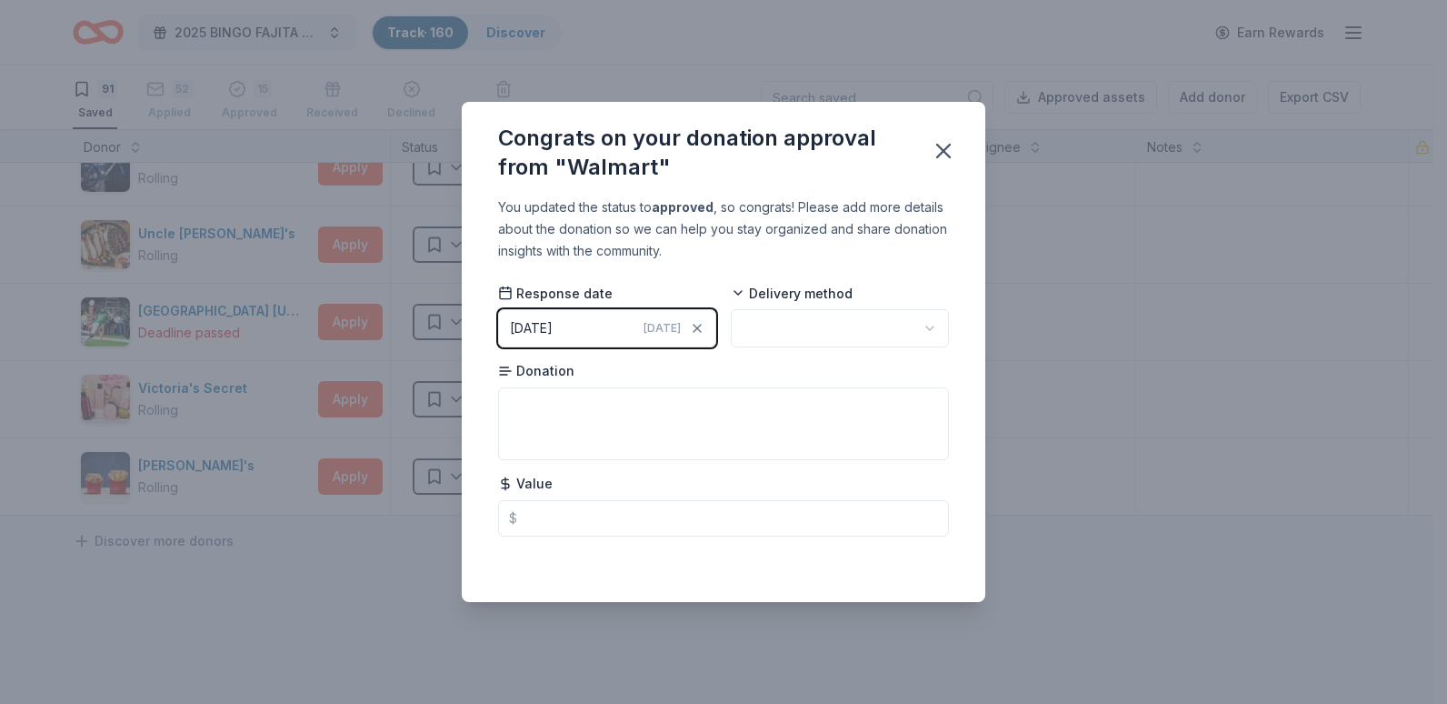
click at [924, 322] on html "2025 BINGO FAJITA NIGHT Track · 160 Discover Earn Rewards 91 Saved 52 Applied 1…" at bounding box center [723, 352] width 1447 height 704
click at [944, 143] on icon "button" at bounding box center [943, 150] width 25 height 25
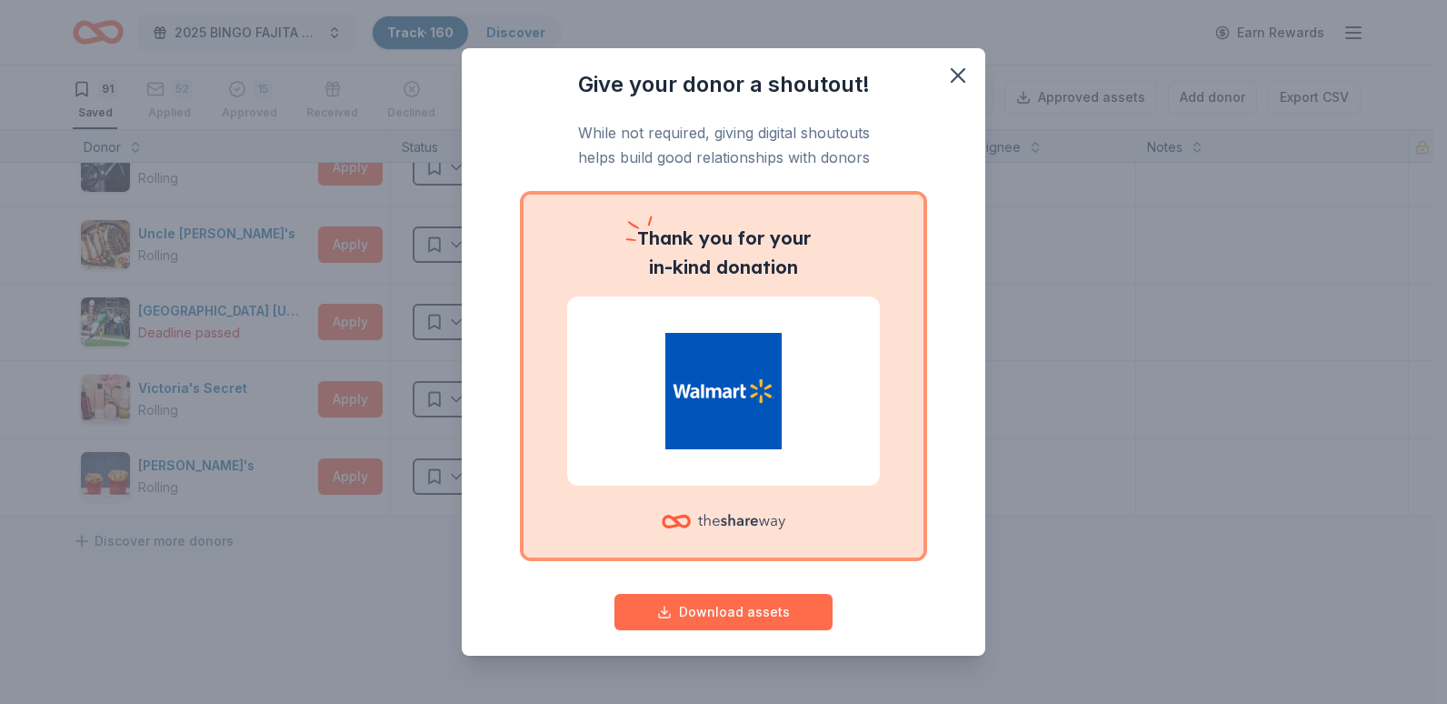
click at [750, 609] on button "Download assets" at bounding box center [724, 612] width 218 height 36
click at [945, 77] on icon "button" at bounding box center [957, 75] width 25 height 25
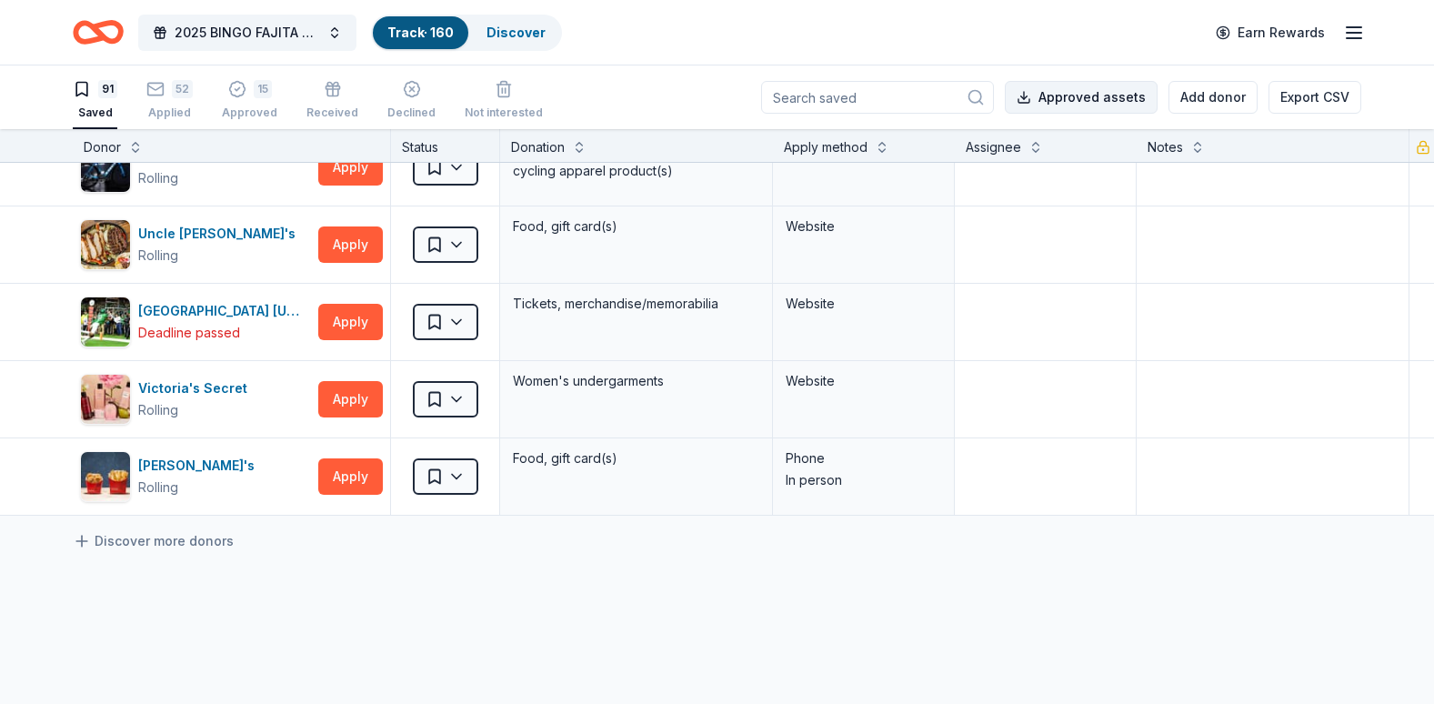
click at [1108, 94] on button "Approved assets" at bounding box center [1081, 97] width 153 height 33
click at [1063, 95] on button "Approved assets" at bounding box center [1081, 97] width 153 height 33
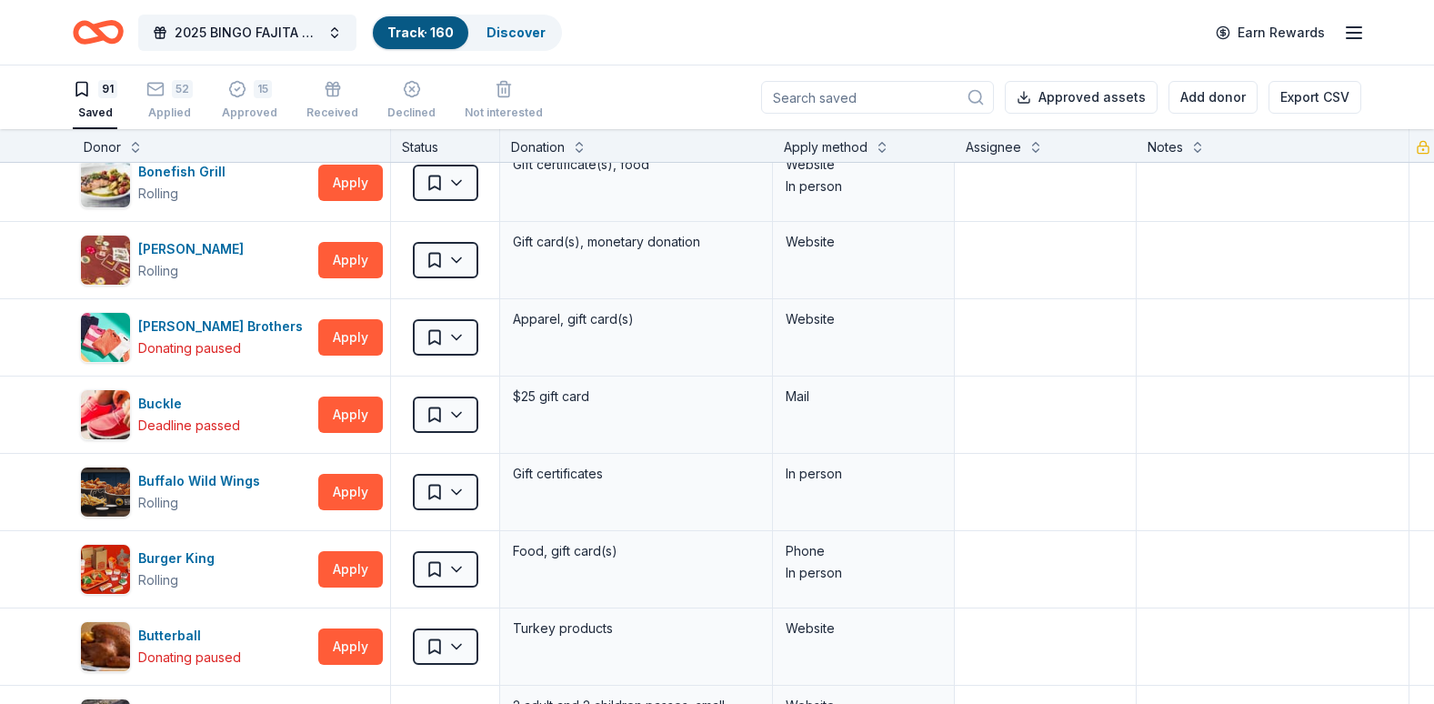
scroll to position [0, 0]
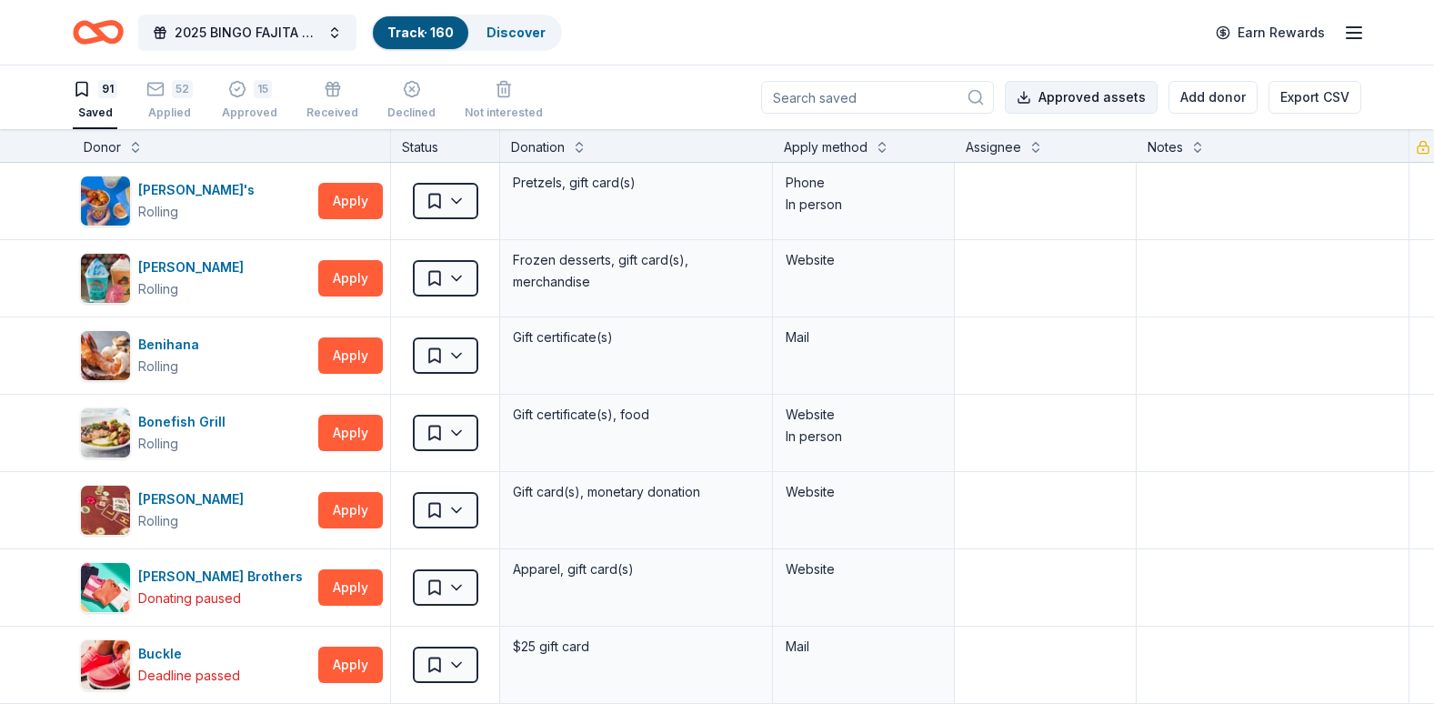
click at [1094, 98] on button "Approved assets" at bounding box center [1081, 97] width 153 height 33
click at [944, 30] on div "2025 BINGO FAJITA NIGHT Track · 160 Discover Earn Rewards" at bounding box center [717, 32] width 1288 height 43
click at [1095, 95] on button "Approved assets" at bounding box center [1081, 97] width 153 height 33
